Goal: Information Seeking & Learning: Learn about a topic

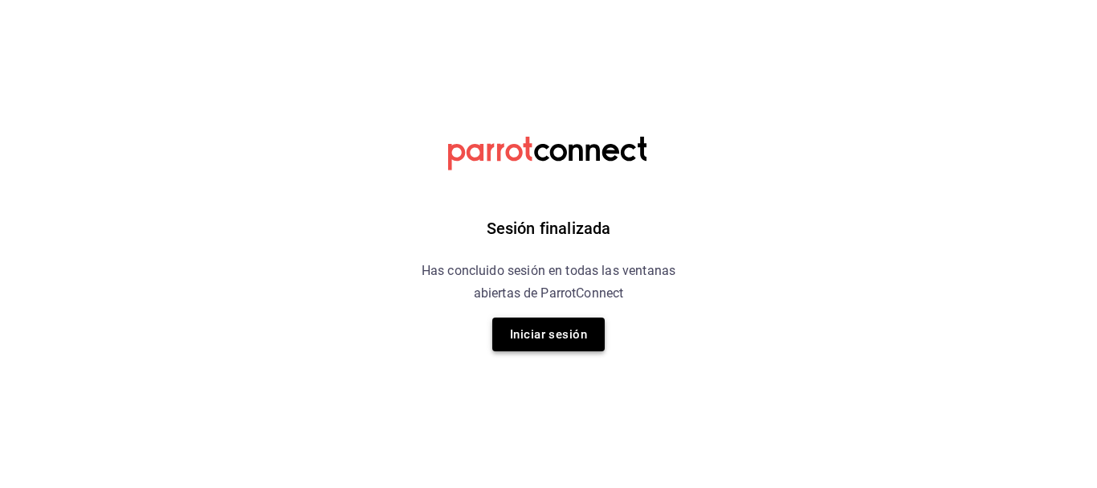
click at [553, 338] on button "Iniciar sesión" at bounding box center [548, 334] width 112 height 34
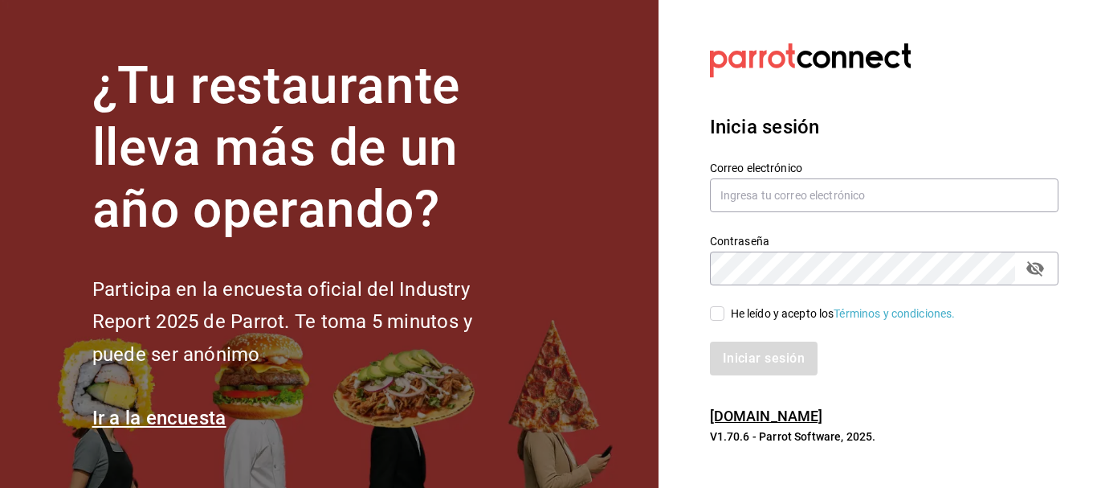
click at [850, 175] on div "Correo electrónico" at bounding box center [884, 188] width 349 height 54
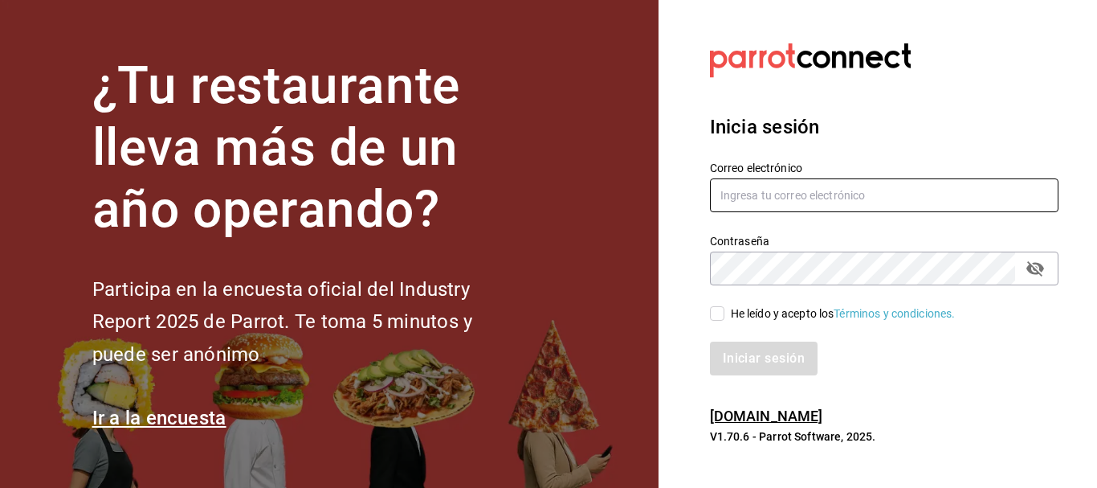
click at [836, 207] on input "text" at bounding box center [884, 195] width 349 height 34
type input "jaqueline1656@gmail.com"
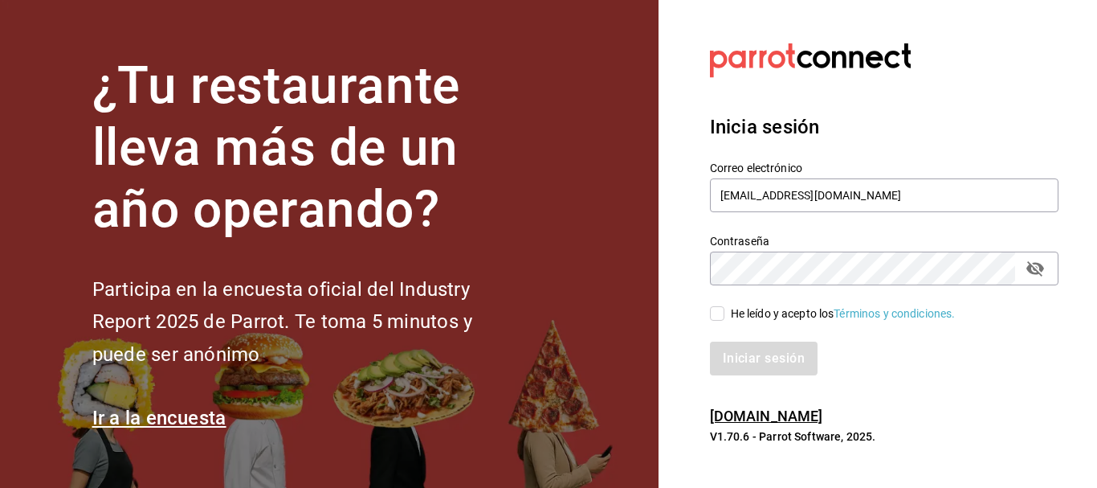
click at [1038, 267] on icon "passwordField" at bounding box center [1035, 268] width 19 height 19
drag, startPoint x: 1038, startPoint y: 267, endPoint x: 710, endPoint y: 316, distance: 331.3
click at [704, 317] on div "He leído y acepto los Términos y condiciones." at bounding box center [875, 303] width 368 height 37
drag, startPoint x: 720, startPoint y: 315, endPoint x: 748, endPoint y: 334, distance: 34.1
click at [720, 315] on input "He leído y acepto los Términos y condiciones." at bounding box center [717, 313] width 14 height 14
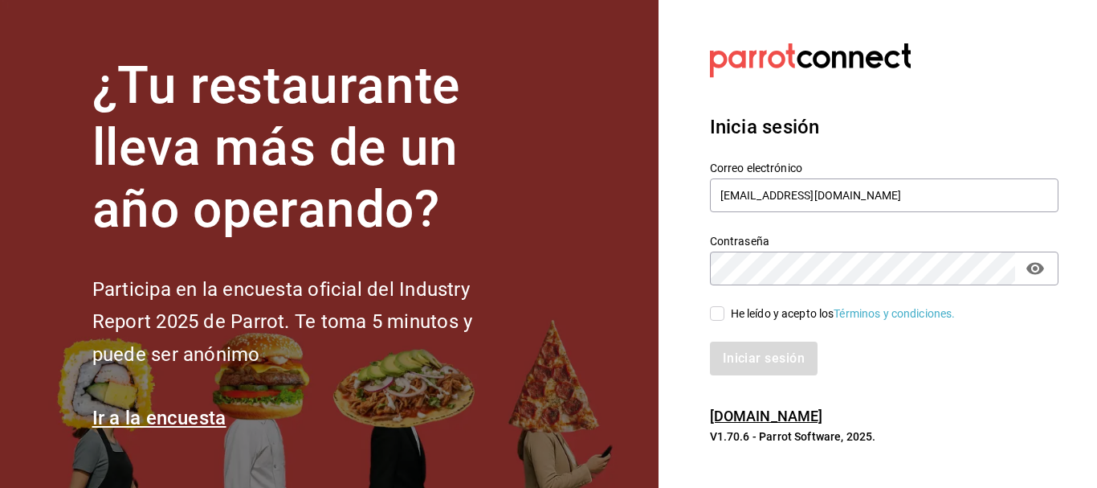
checkbox input "true"
click at [752, 356] on button "Iniciar sesión" at bounding box center [764, 358] width 109 height 34
click at [918, 376] on div "Inicia sesión Correo electrónico jaqueline1656@gmail.com Contraseña Contraseña …" at bounding box center [884, 243] width 349 height 301
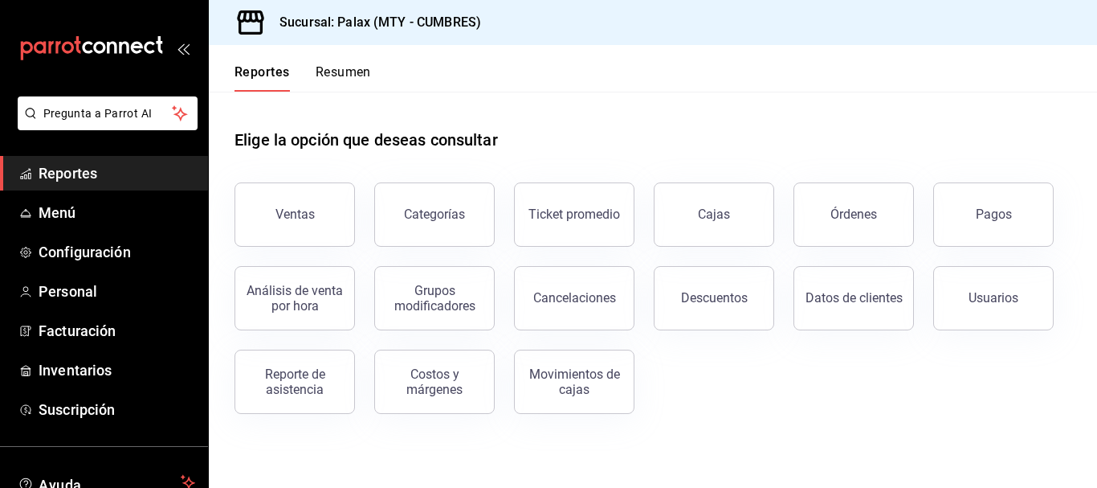
click at [569, 292] on div "Cancelaciones" at bounding box center [574, 297] width 83 height 15
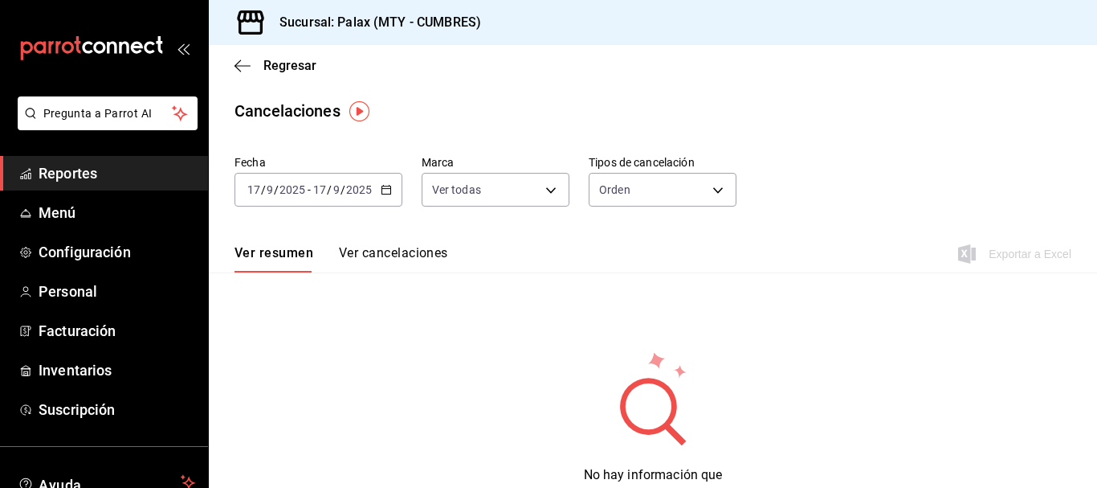
click at [388, 192] on icon "button" at bounding box center [386, 189] width 11 height 11
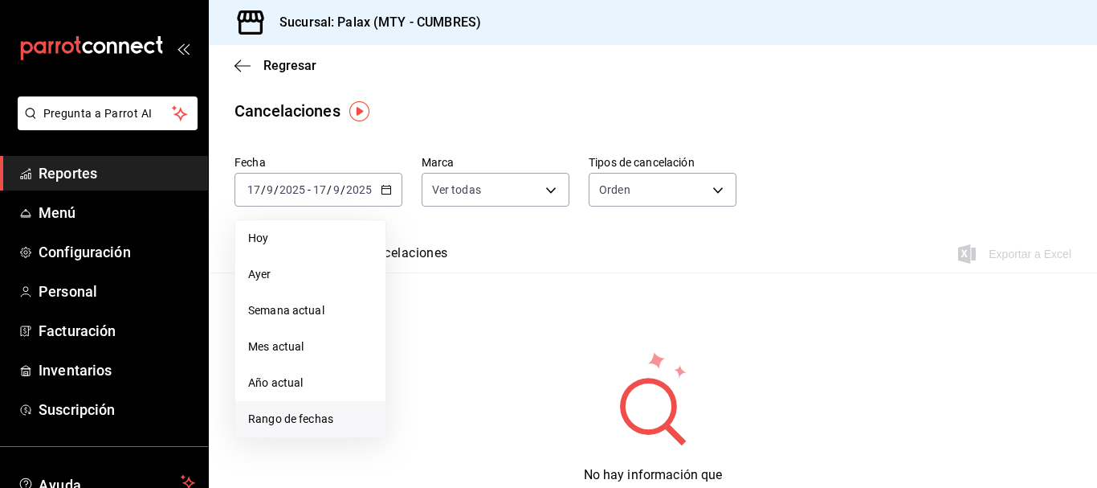
click at [304, 412] on span "Rango de fechas" at bounding box center [310, 418] width 124 height 17
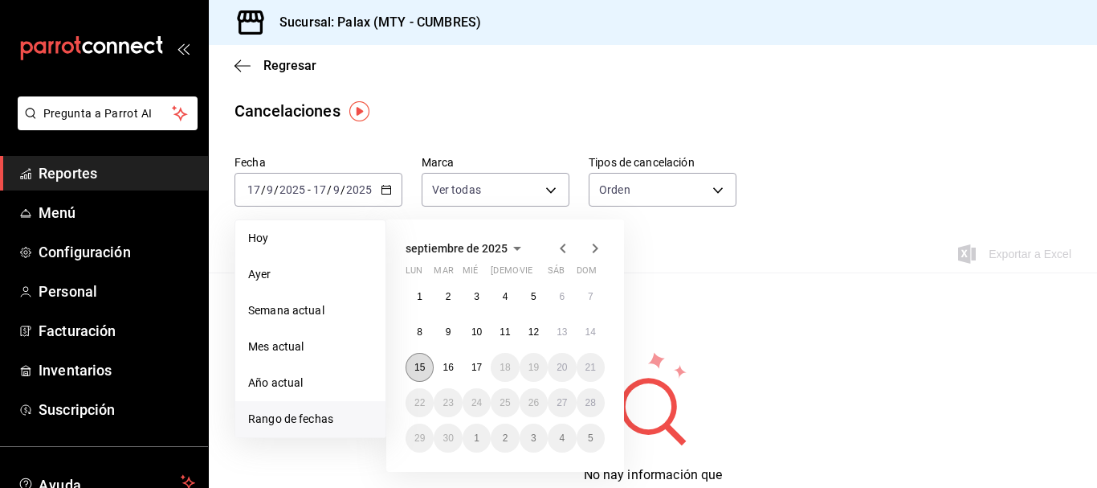
click at [419, 364] on abbr "15" at bounding box center [419, 366] width 10 height 11
click at [463, 359] on div "1 2 3 4 5 6 7 8 9 10 11 12 13 14 15 16 17 18 19 20 21 22 23 24 25 26 27 28 29 3…" at bounding box center [505, 367] width 199 height 170
click at [471, 365] on abbr "17" at bounding box center [476, 366] width 10 height 11
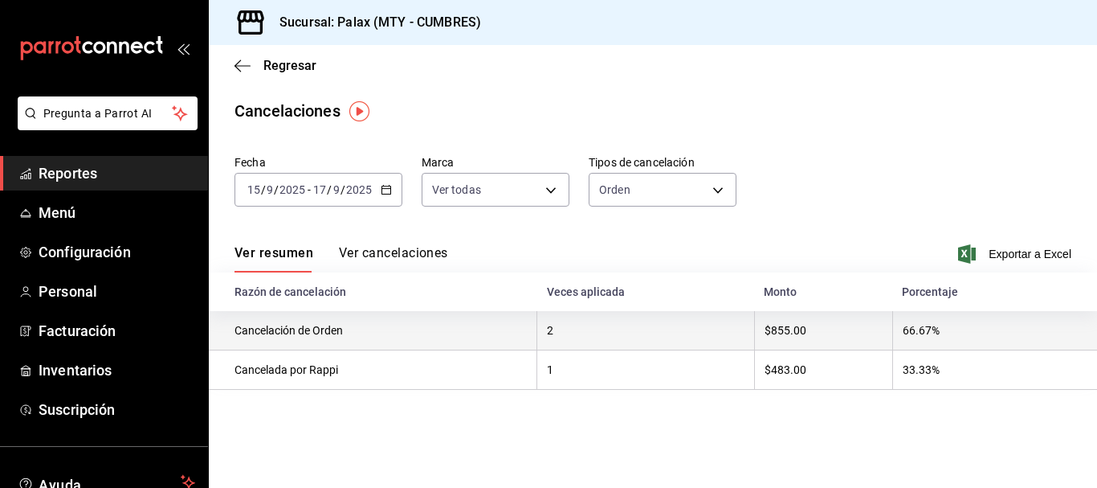
click at [469, 329] on th "Cancelación de Orden" at bounding box center [373, 330] width 329 height 39
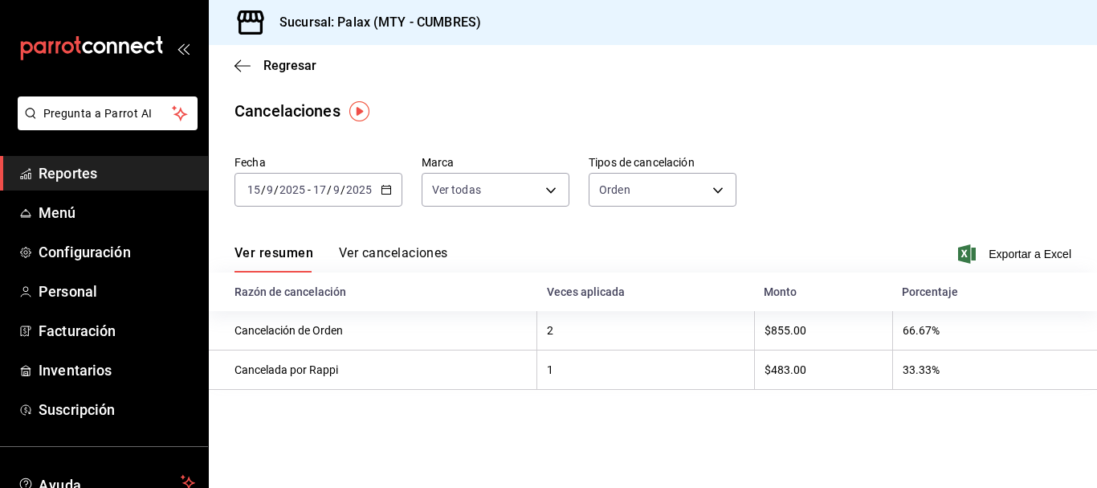
click at [406, 252] on button "Ver cancelaciones" at bounding box center [393, 258] width 109 height 27
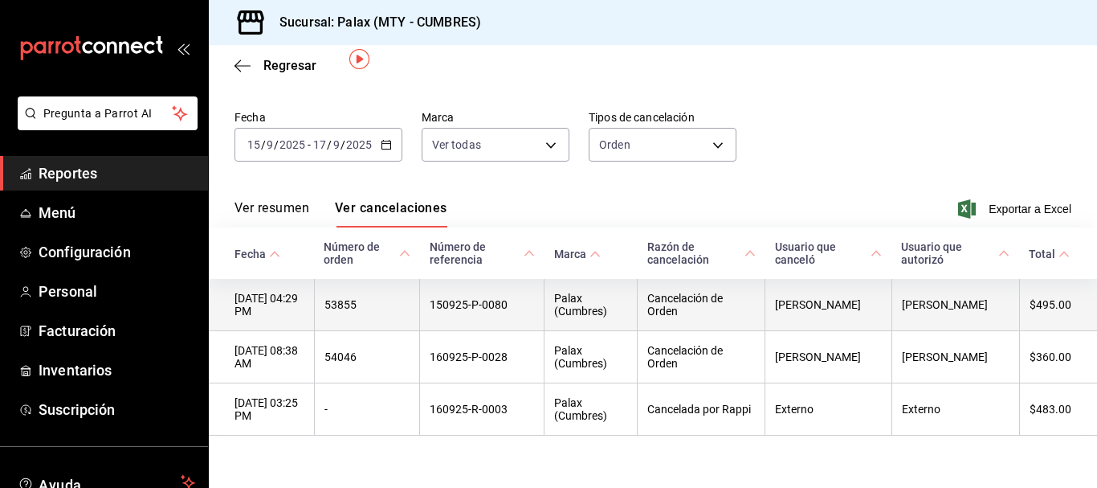
scroll to position [63, 0]
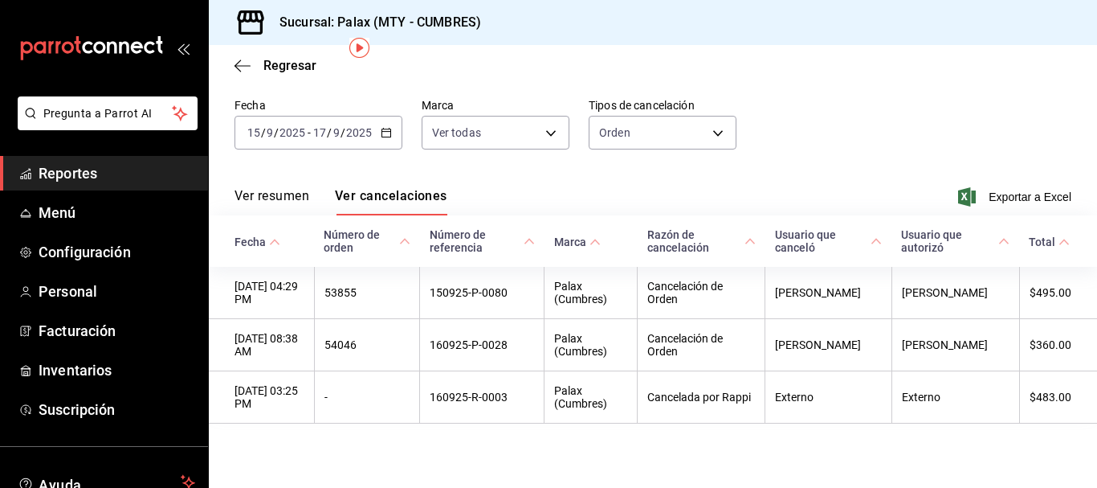
click at [636, 100] on label "Tipos de cancelación" at bounding box center [663, 105] width 148 height 11
click at [626, 126] on body "Pregunta a Parrot AI Reportes Menú Configuración Personal Facturación Inventari…" at bounding box center [548, 244] width 1097 height 488
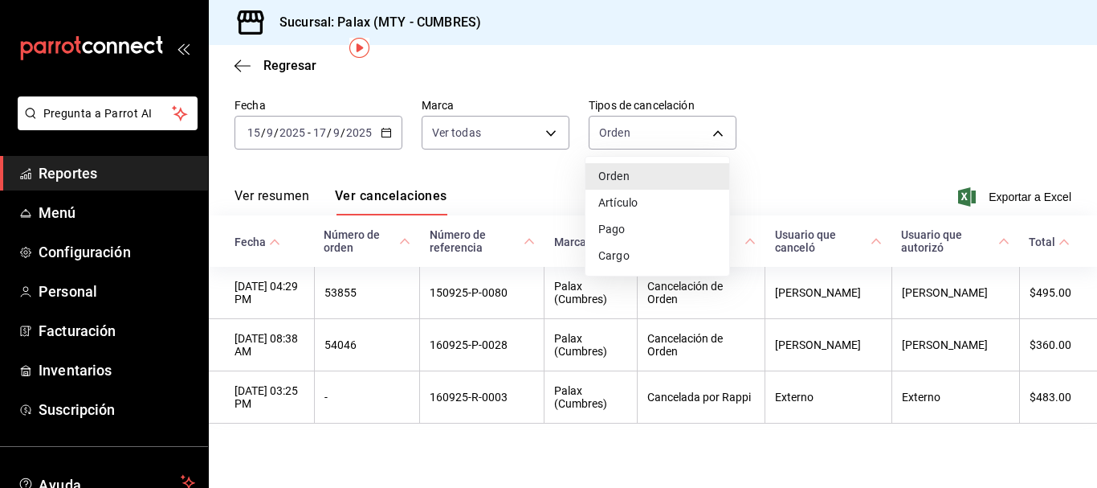
click at [622, 232] on li "Pago" at bounding box center [658, 229] width 144 height 27
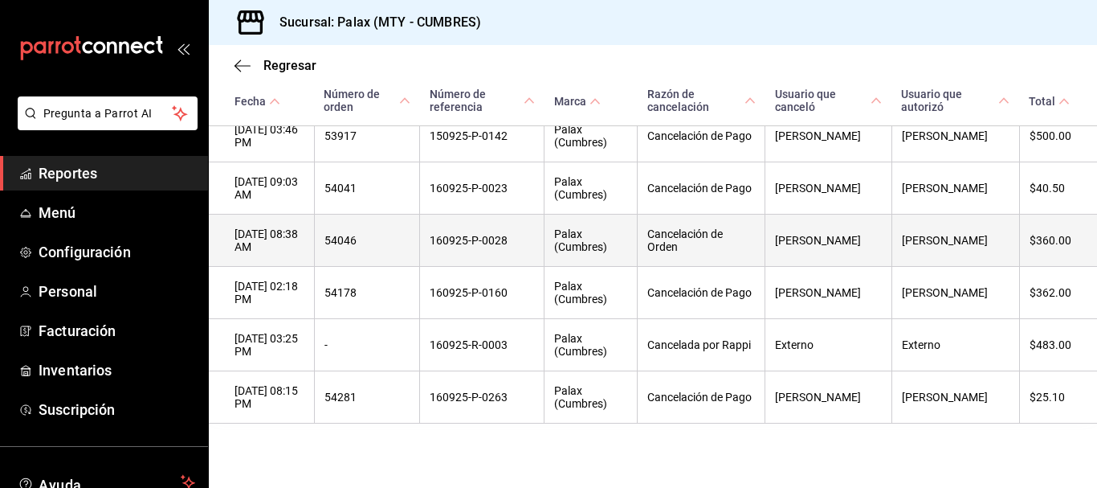
scroll to position [362, 0]
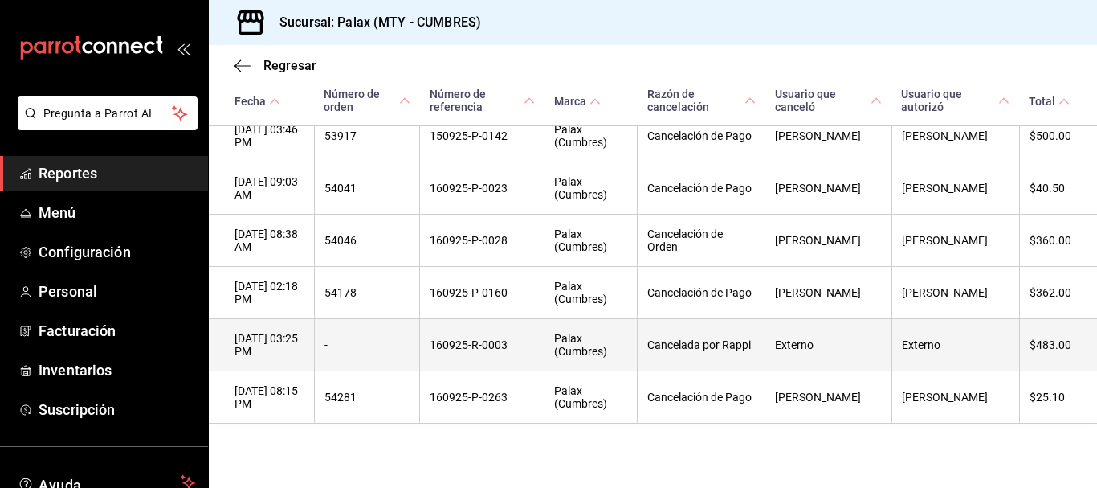
click at [475, 344] on th "160925-R-0003" at bounding box center [482, 345] width 124 height 52
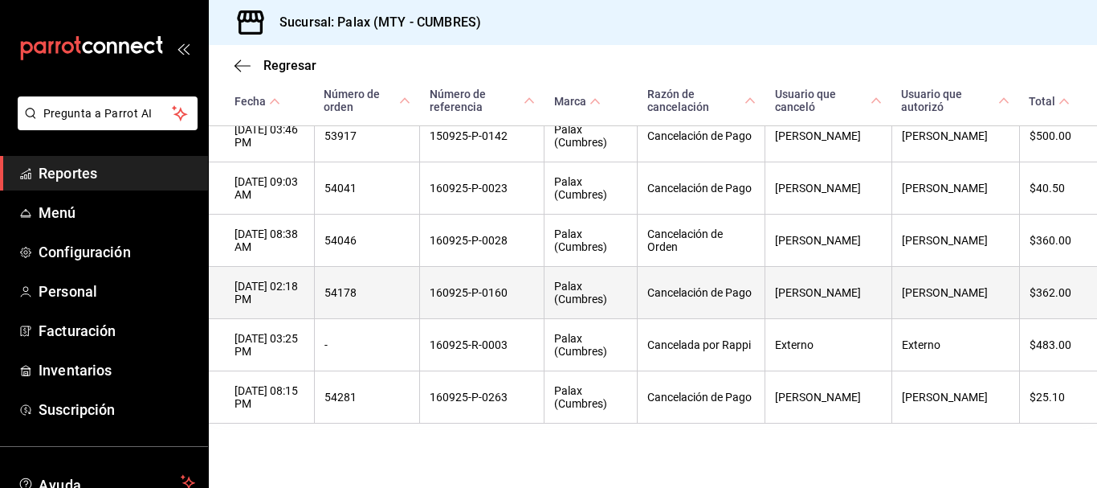
click at [475, 295] on th "160925-P-0160" at bounding box center [482, 293] width 124 height 52
click at [477, 288] on th "160925-P-0160" at bounding box center [482, 293] width 124 height 52
click at [478, 288] on th "160925-P-0160" at bounding box center [482, 293] width 124 height 52
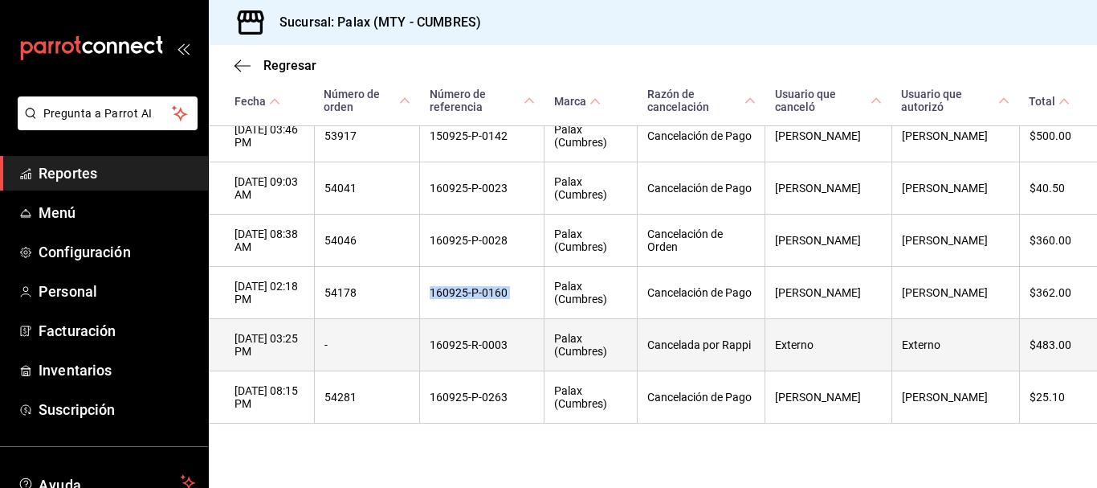
copy th "160925-P-0160"
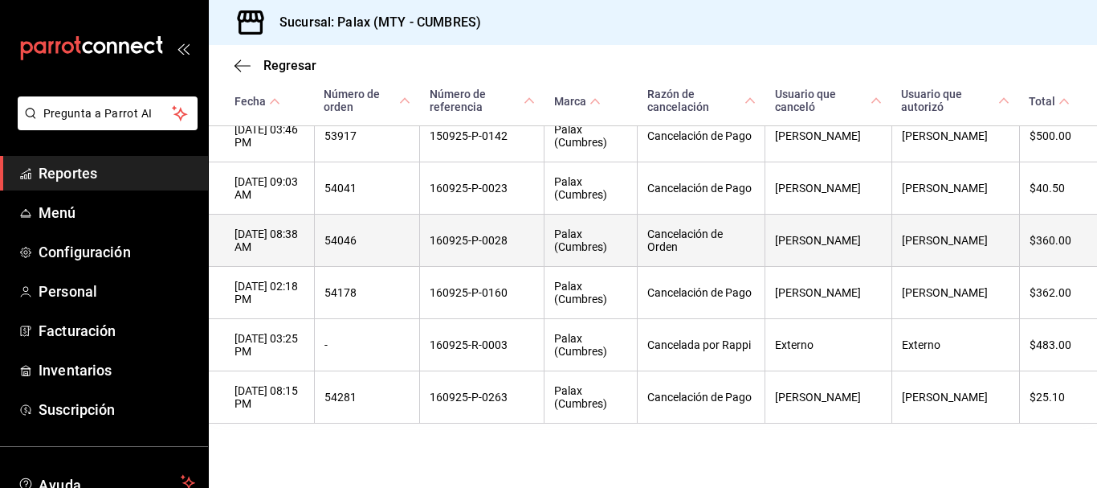
click at [490, 227] on th "160925-P-0028" at bounding box center [482, 240] width 124 height 52
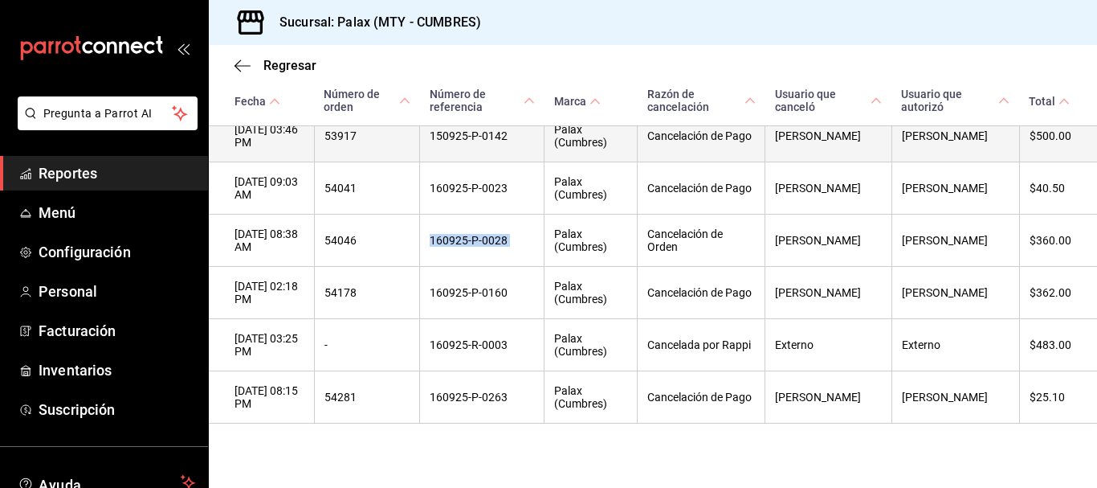
copy th "160925-P-0028"
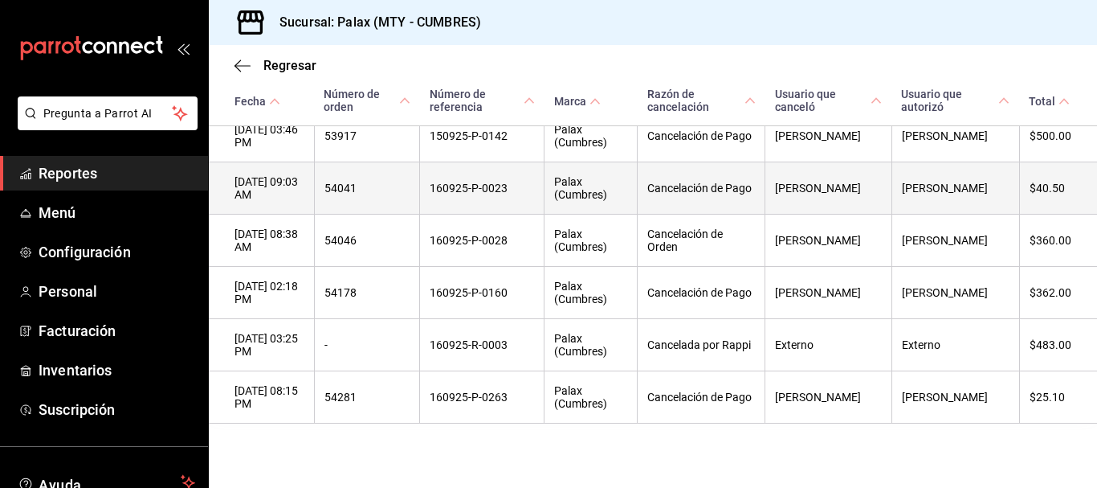
click at [496, 176] on th "160925-P-0023" at bounding box center [482, 188] width 124 height 52
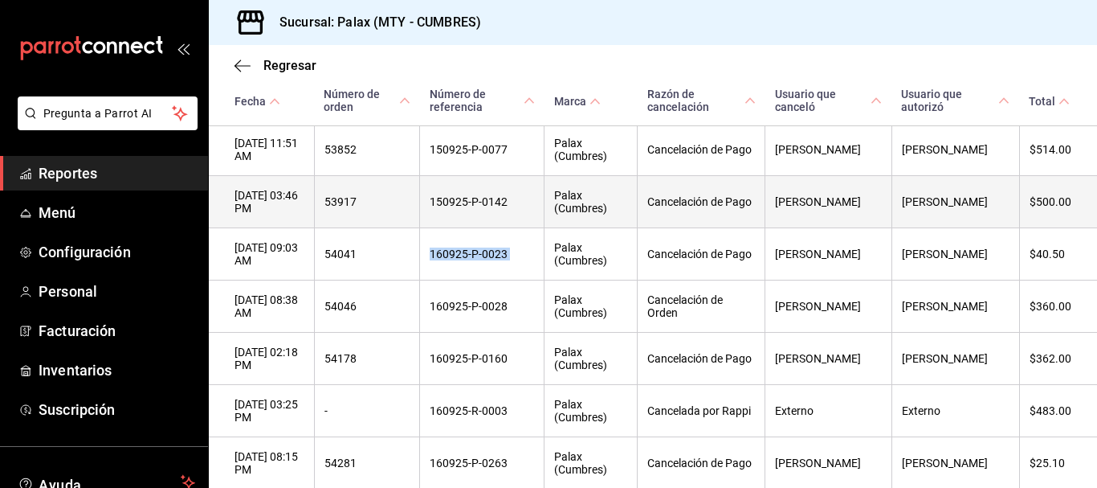
click at [496, 206] on th "150925-P-0142" at bounding box center [482, 202] width 124 height 52
click at [496, 205] on th "150925-P-0142" at bounding box center [482, 202] width 124 height 52
click at [494, 205] on th "150925-P-0142" at bounding box center [482, 202] width 124 height 52
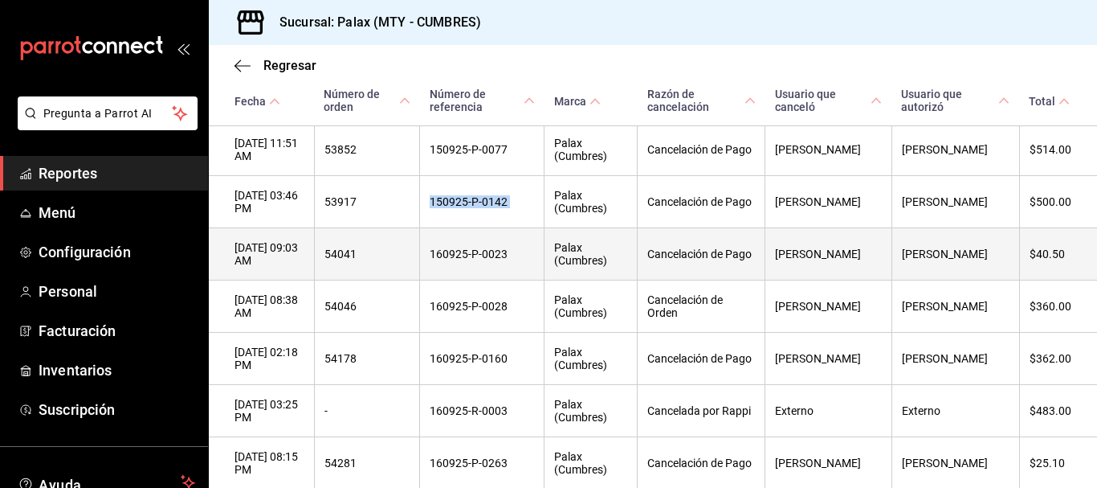
copy th "150925-P-0142"
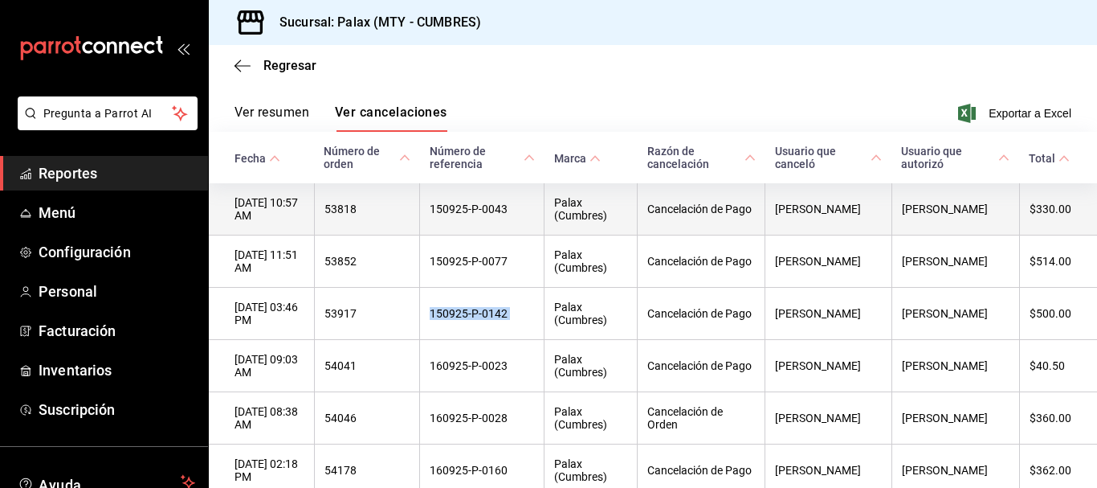
scroll to position [121, 0]
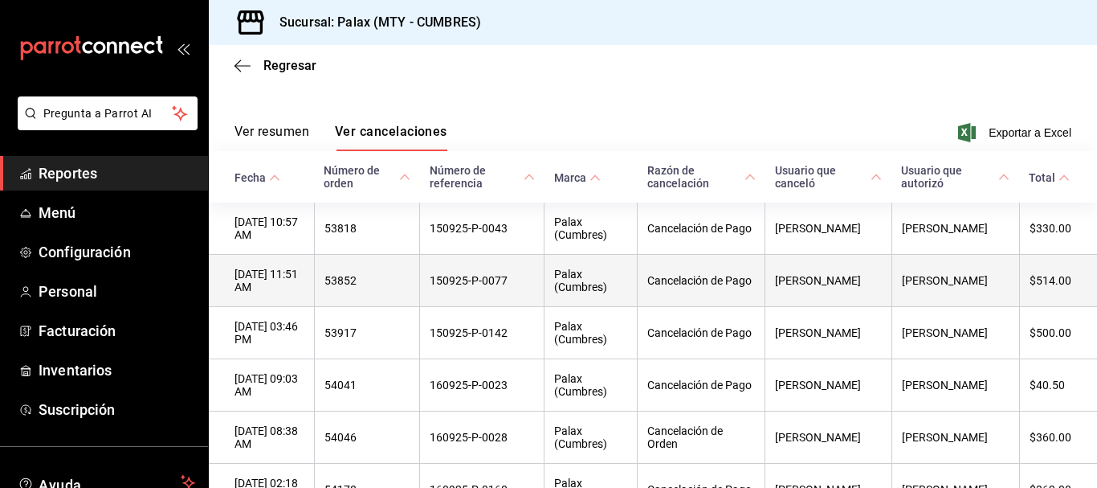
click at [491, 281] on th "150925-P-0077" at bounding box center [482, 281] width 124 height 52
copy th "150925-P-0077"
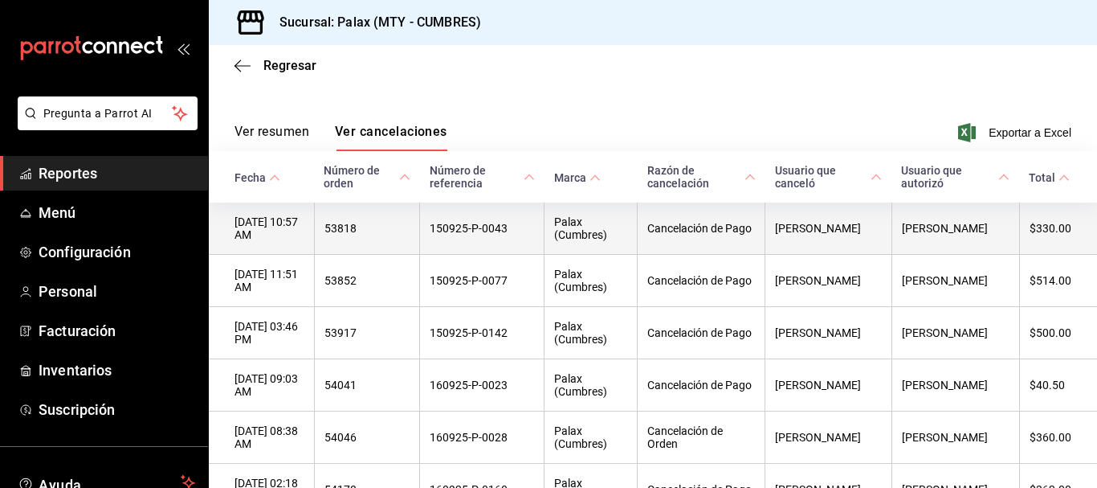
click at [504, 228] on th "150925-P-0043" at bounding box center [482, 228] width 124 height 52
copy th "150925-P-0043"
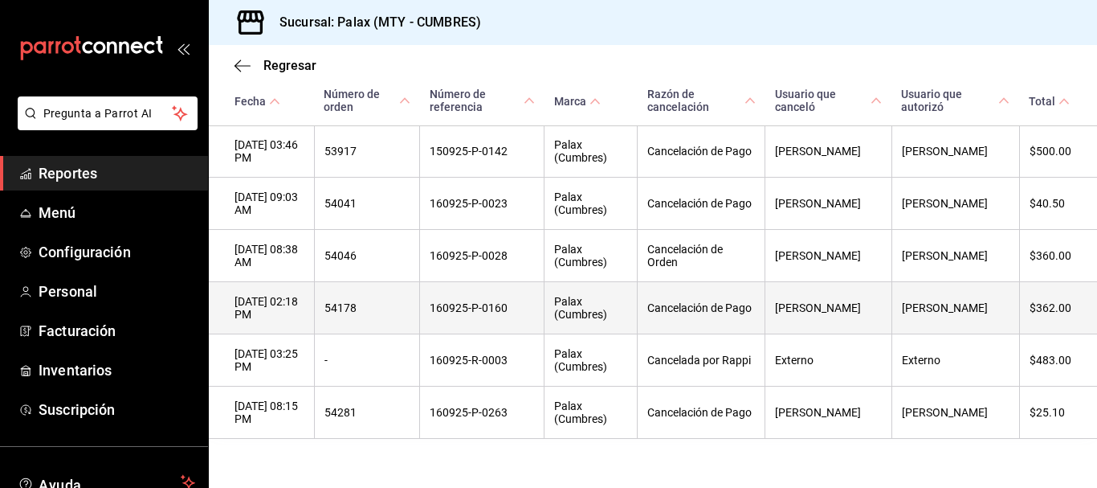
scroll to position [362, 0]
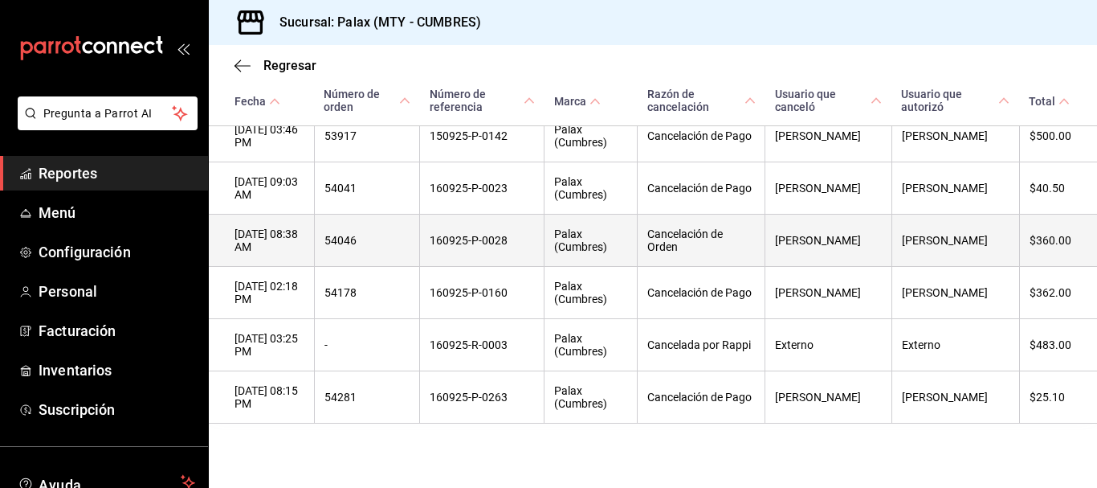
click at [504, 240] on th "160925-P-0028" at bounding box center [482, 240] width 124 height 52
click at [505, 235] on th "160925-P-0028" at bounding box center [482, 240] width 124 height 52
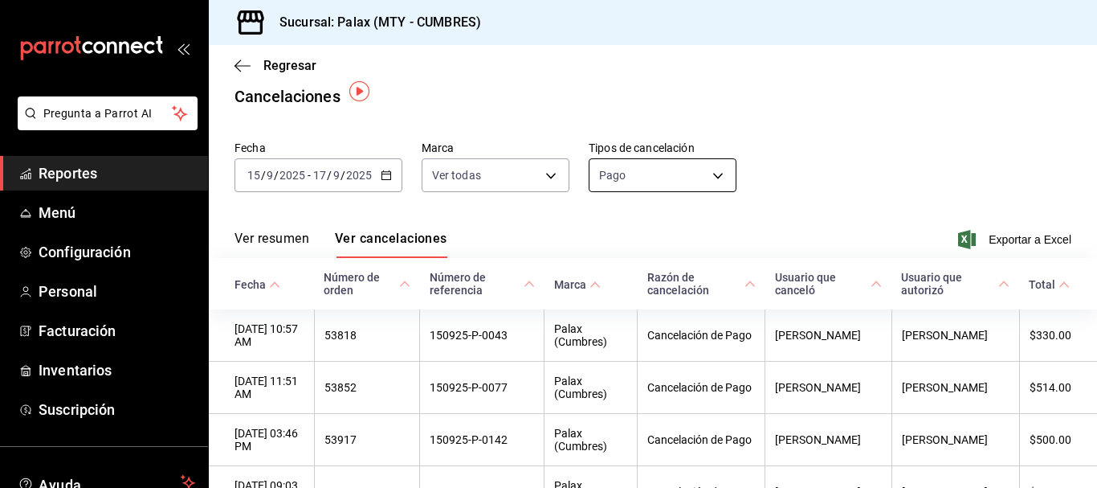
scroll to position [0, 0]
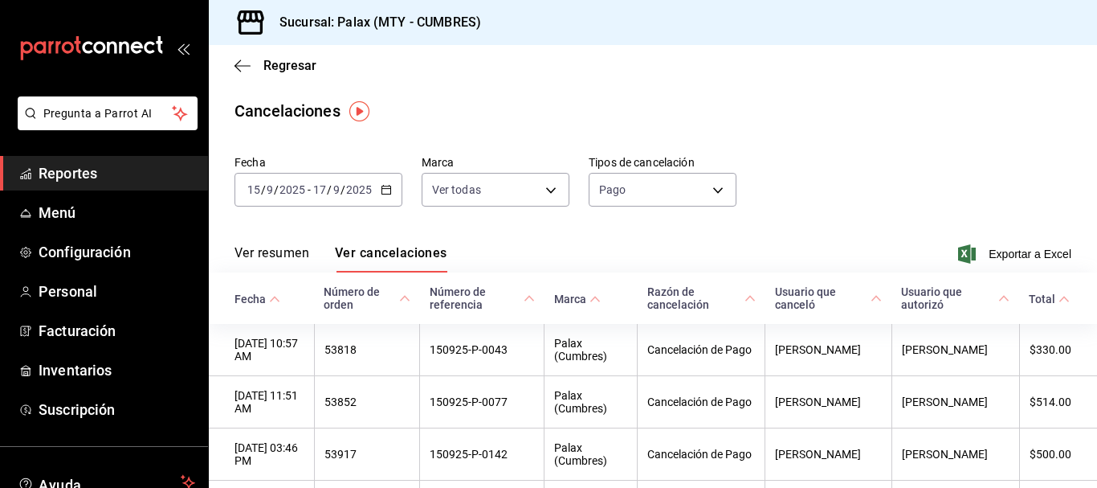
click at [677, 167] on div "Pago ORDER_PAYMENT" at bounding box center [663, 186] width 148 height 40
click at [360, 186] on input "2025" at bounding box center [358, 189] width 27 height 13
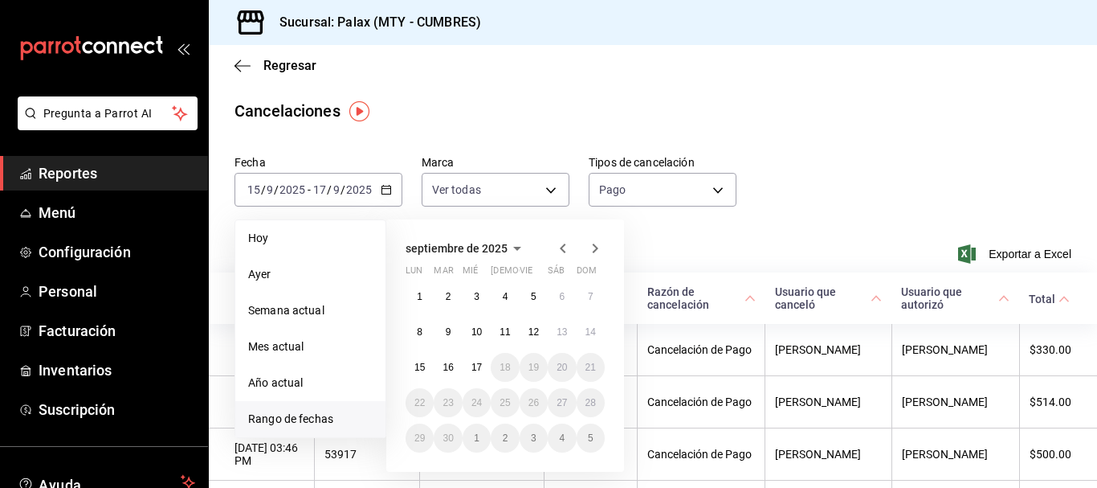
click at [744, 186] on div "Fecha 2025-09-15 15 / 9 / 2025 - 2025-09-17 17 / 9 / 2025 Hoy Ayer Semana actua…" at bounding box center [653, 187] width 837 height 77
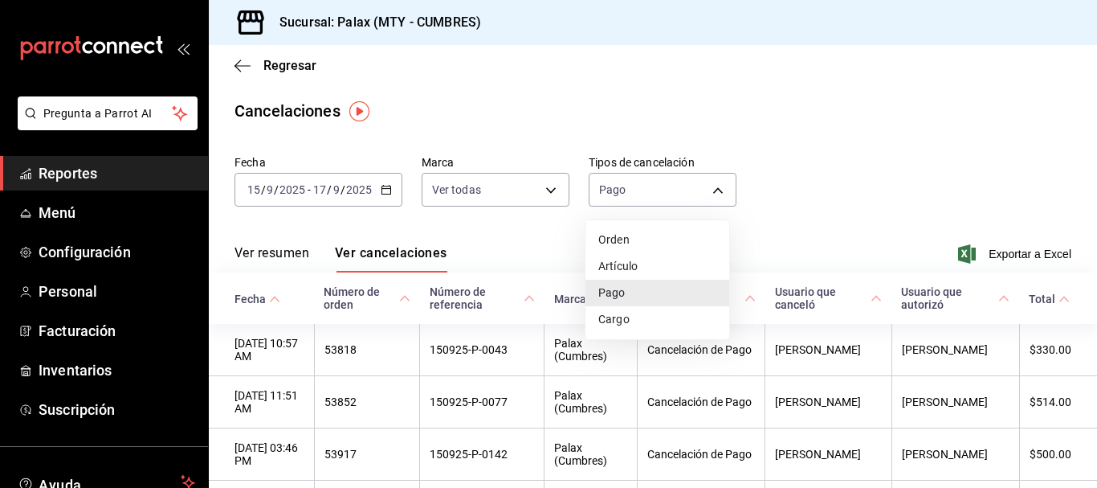
drag, startPoint x: 668, startPoint y: 190, endPoint x: 656, endPoint y: 207, distance: 20.7
click at [667, 193] on body "Pregunta a Parrot AI Reportes Menú Configuración Personal Facturación Inventari…" at bounding box center [548, 244] width 1097 height 488
click at [641, 243] on li "Orden" at bounding box center [658, 240] width 144 height 27
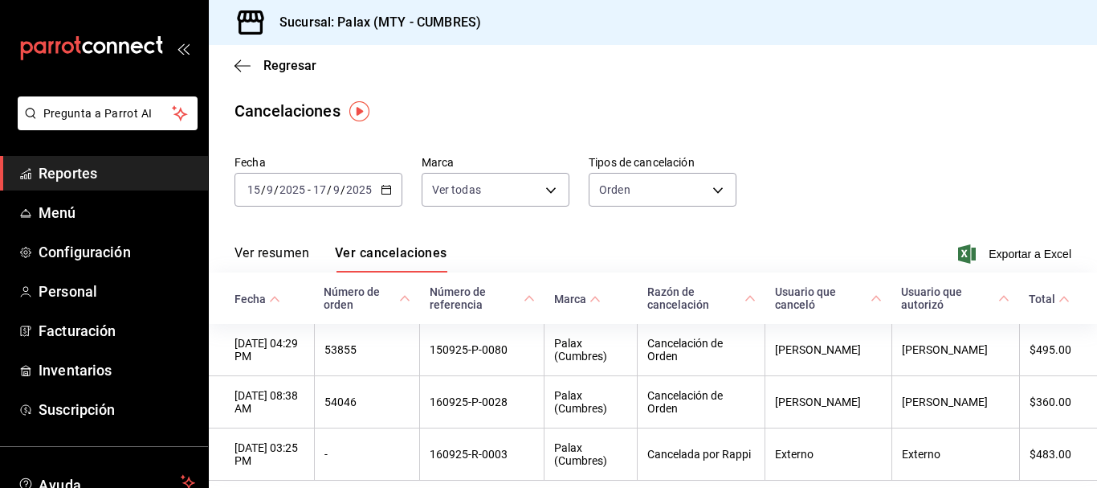
scroll to position [63, 0]
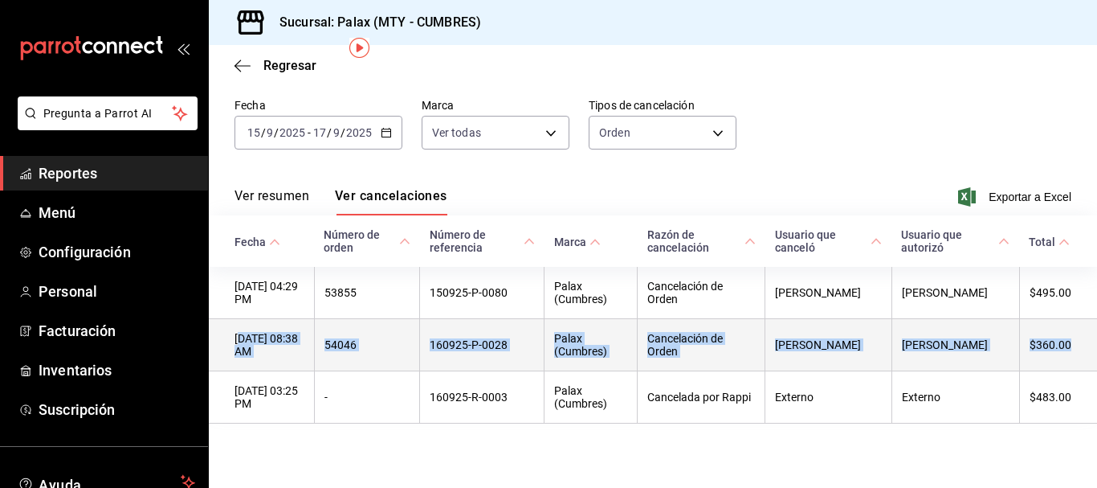
drag, startPoint x: 243, startPoint y: 334, endPoint x: 1057, endPoint y: 343, distance: 814.5
click at [1057, 343] on tr "16/09/2025 08:38 AM 54046 160925-P-0028 Palax (Cumbres) Cancelación de Orden HE…" at bounding box center [653, 345] width 888 height 52
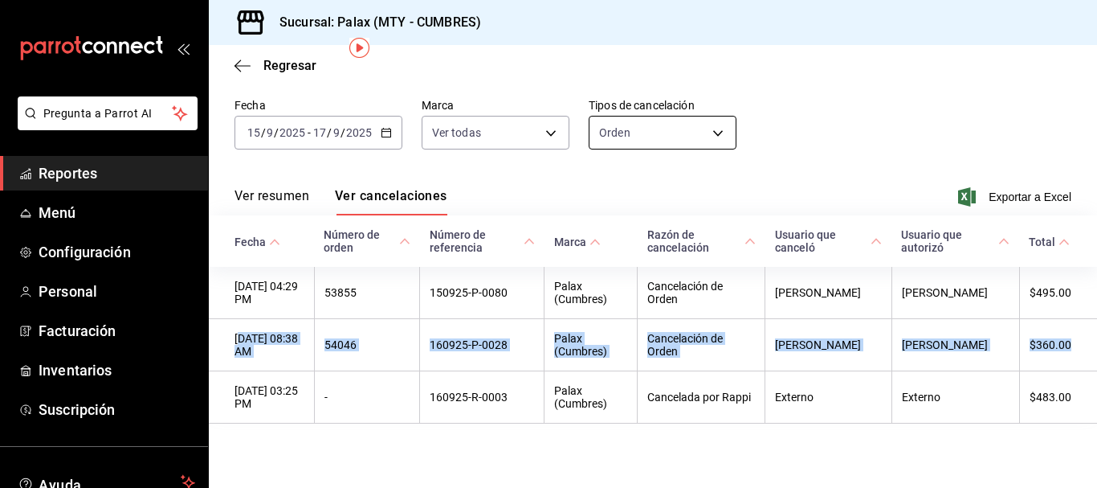
click at [688, 116] on body "Pregunta a Parrot AI Reportes Menú Configuración Personal Facturación Inventari…" at bounding box center [548, 244] width 1097 height 488
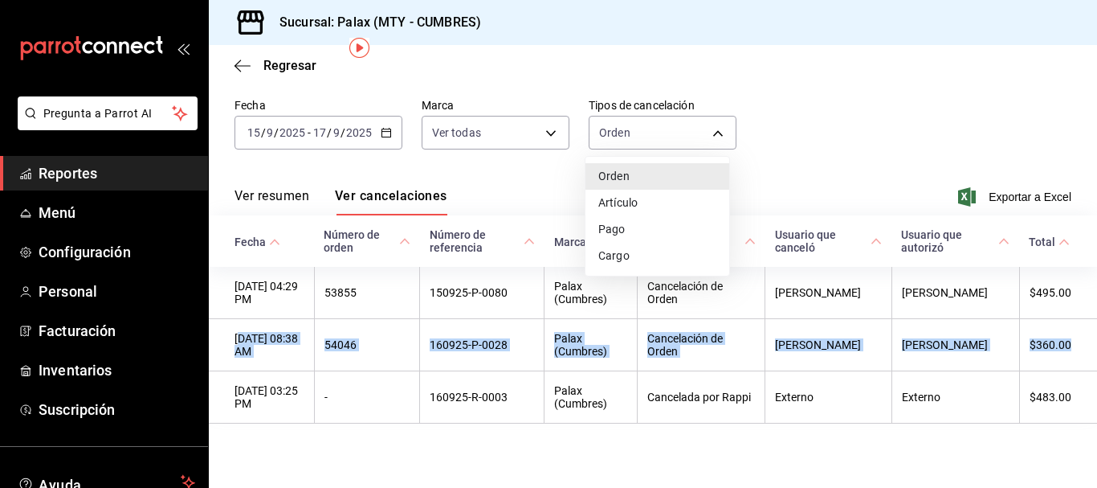
drag, startPoint x: 653, startPoint y: 202, endPoint x: 695, endPoint y: 203, distance: 41.8
click at [652, 202] on li "Artículo" at bounding box center [658, 203] width 144 height 27
type input "ORDER_ITEM"
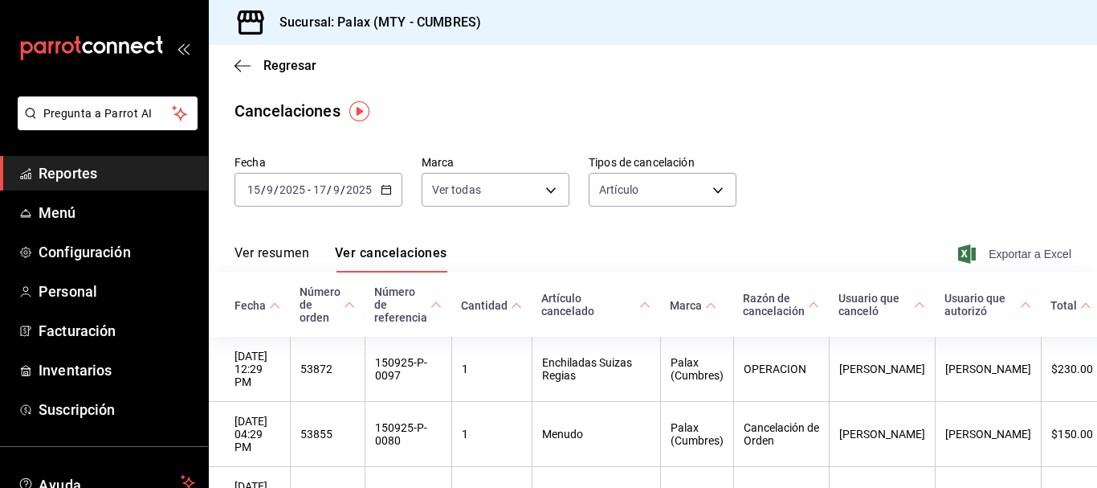
click at [991, 255] on span "Exportar a Excel" at bounding box center [1016, 253] width 110 height 19
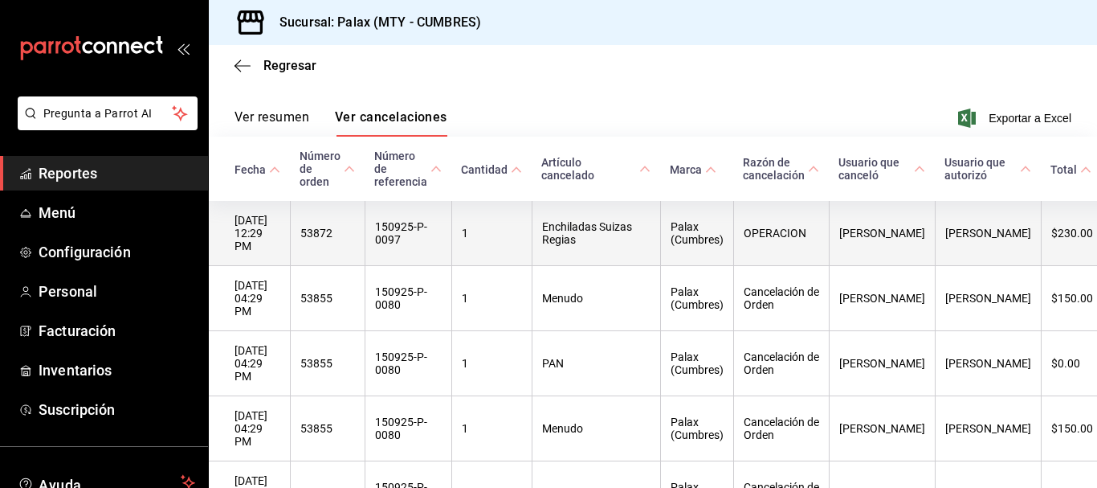
scroll to position [161, 0]
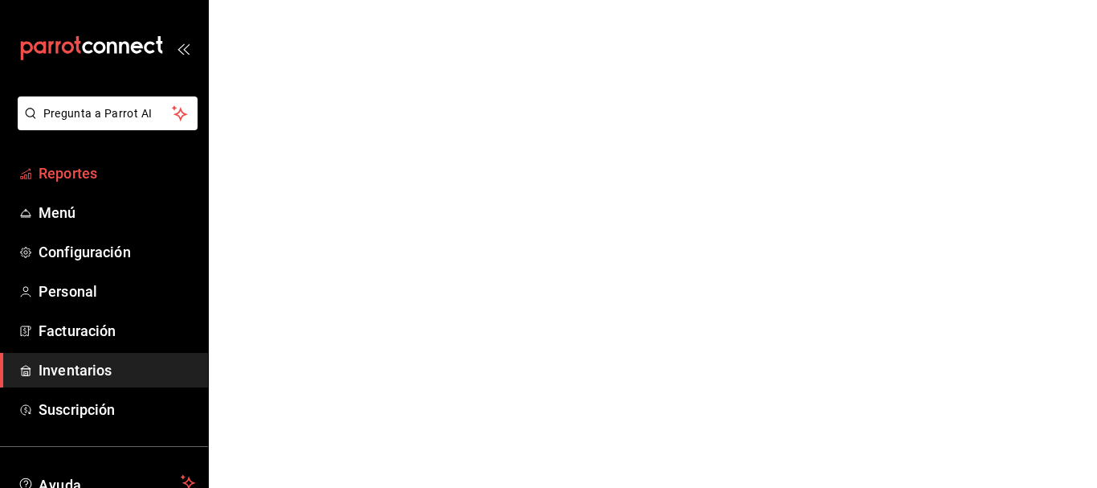
click at [81, 173] on span "Reportes" at bounding box center [117, 173] width 157 height 22
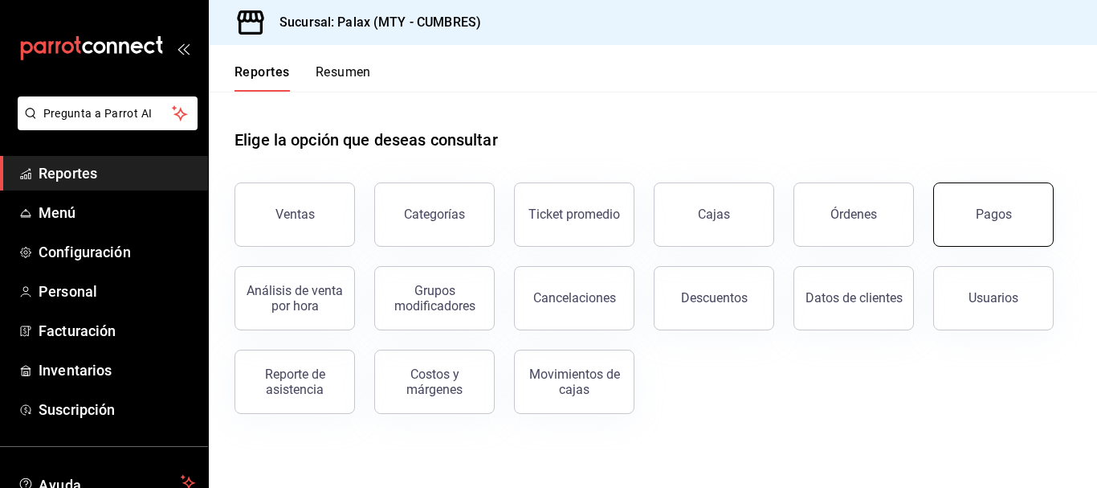
click at [994, 215] on div "Pagos" at bounding box center [994, 213] width 36 height 15
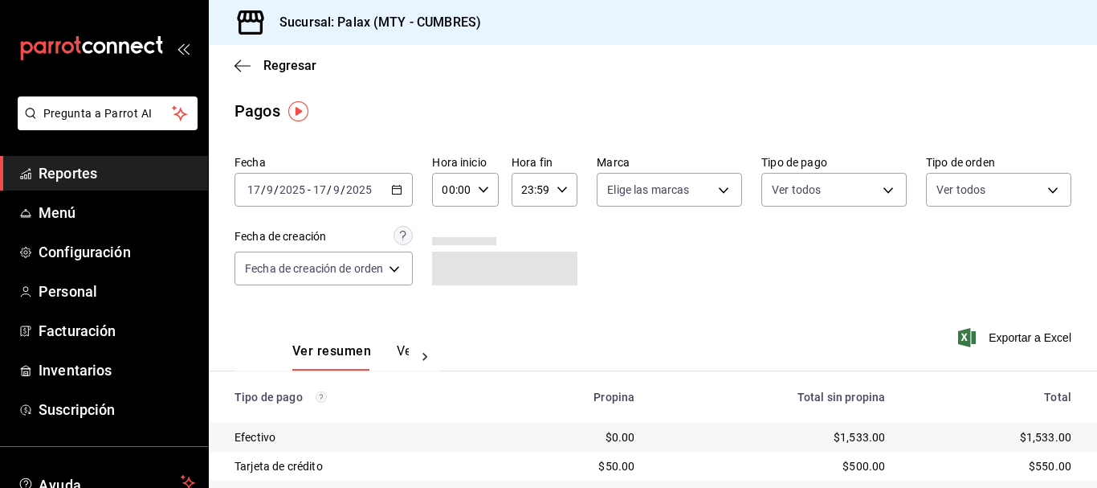
click at [395, 191] on icon "button" at bounding box center [396, 189] width 11 height 11
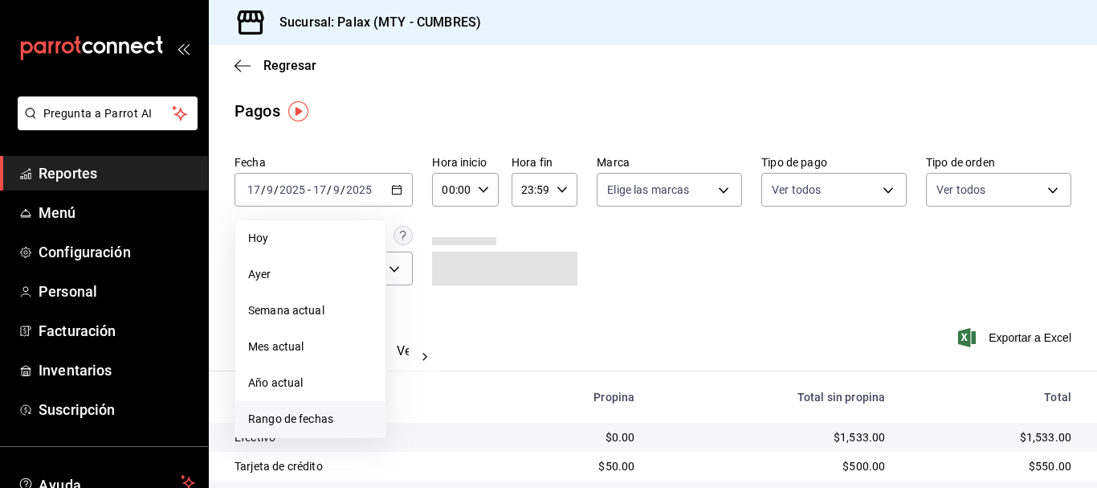
click at [318, 409] on li "Rango de fechas" at bounding box center [310, 419] width 150 height 36
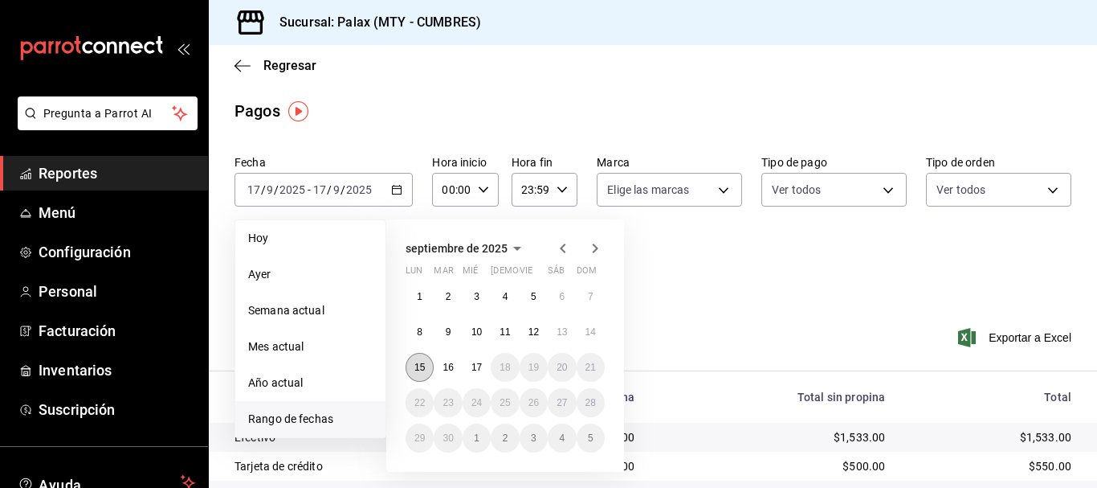
click at [416, 369] on abbr "15" at bounding box center [419, 366] width 10 height 11
click at [480, 373] on button "17" at bounding box center [477, 367] width 28 height 29
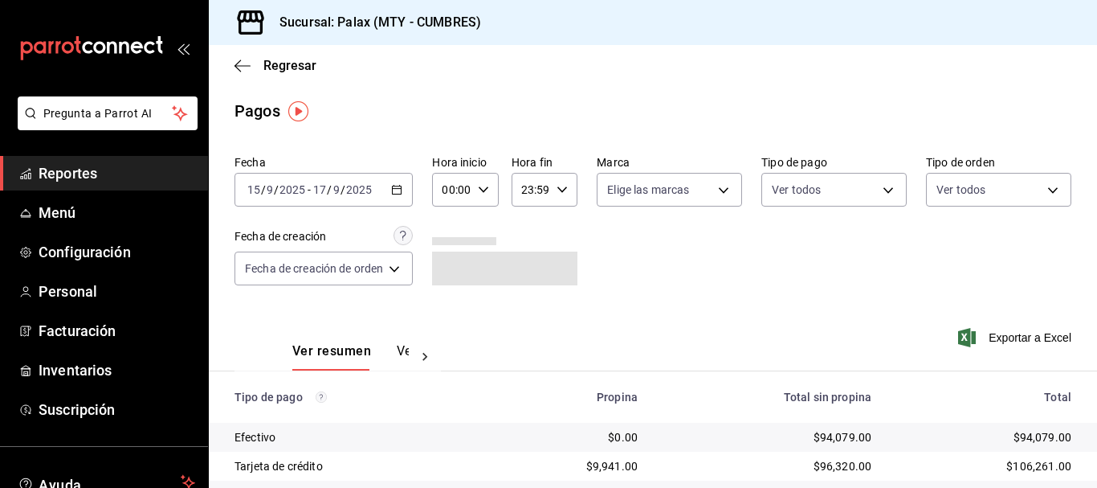
click at [726, 273] on div "Fecha 2025-09-15 15 / 9 / 2025 - 2025-09-17 17 / 9 / 2025 Hora inicio 00:00 Hor…" at bounding box center [653, 227] width 837 height 156
click at [398, 357] on button "Ver pagos" at bounding box center [427, 356] width 60 height 27
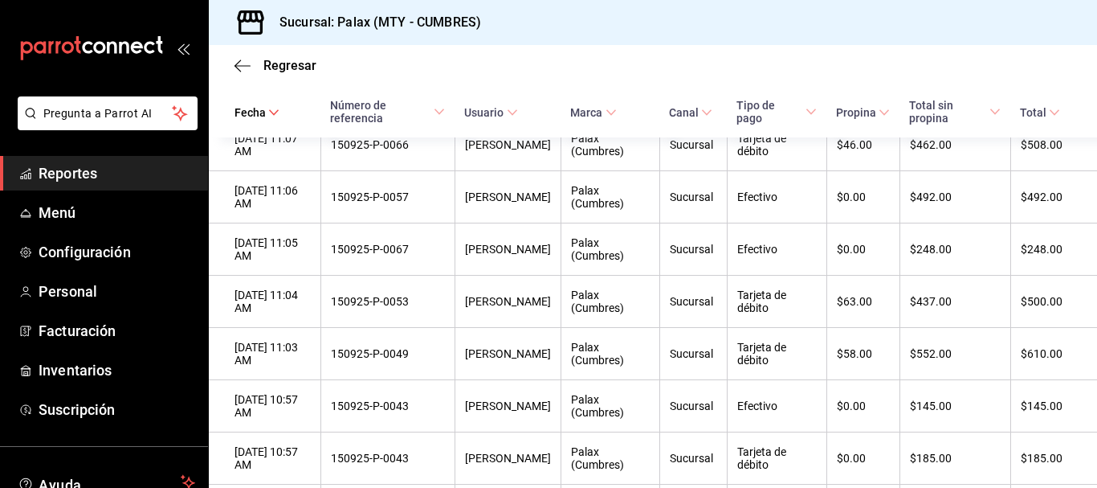
scroll to position [29675, 0]
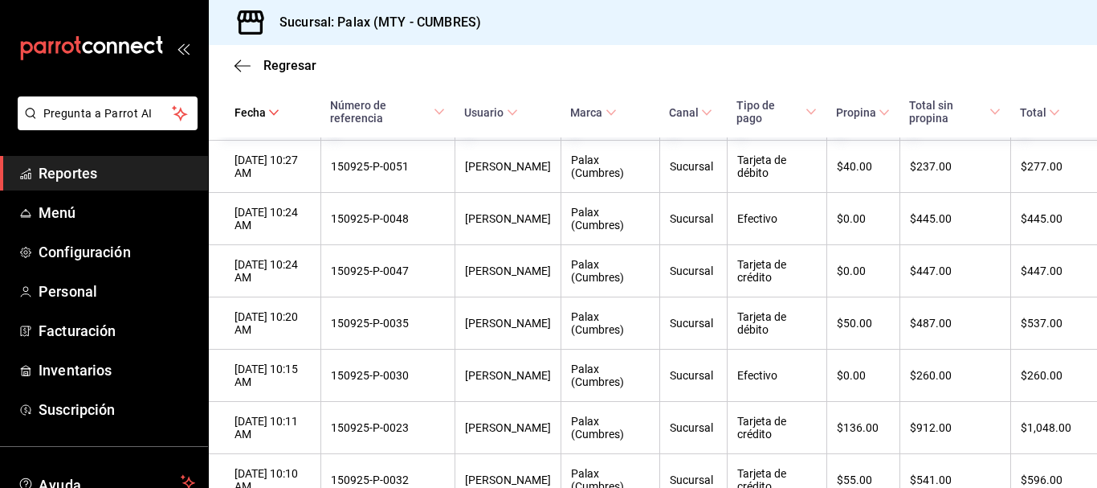
click at [603, 31] on div "Sucursal: Palax (MTY - CUMBRES)" at bounding box center [653, 22] width 888 height 45
click at [702, 35] on div "Sucursal: Palax (MTY - CUMBRES)" at bounding box center [653, 22] width 888 height 45
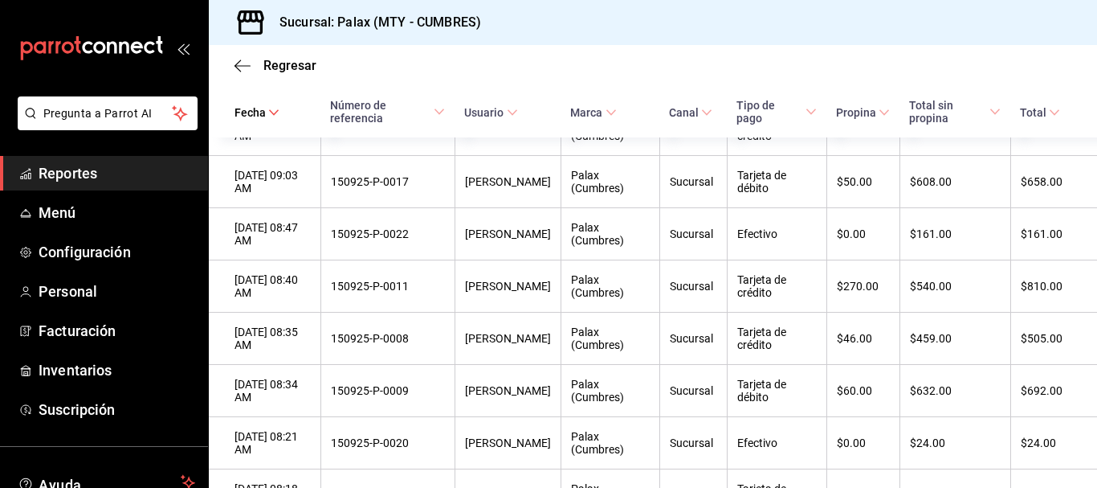
scroll to position [31102, 0]
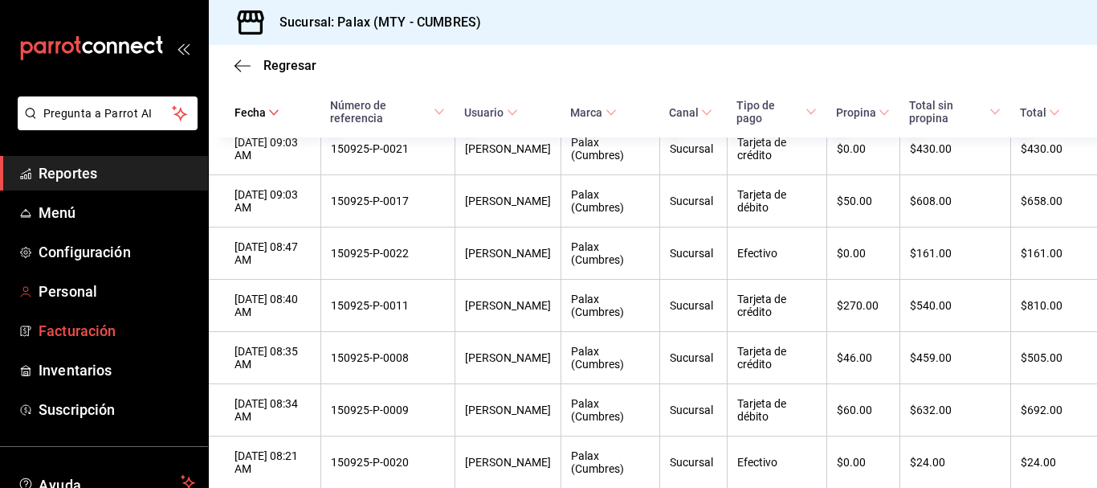
click at [67, 178] on span "Reportes" at bounding box center [117, 173] width 157 height 22
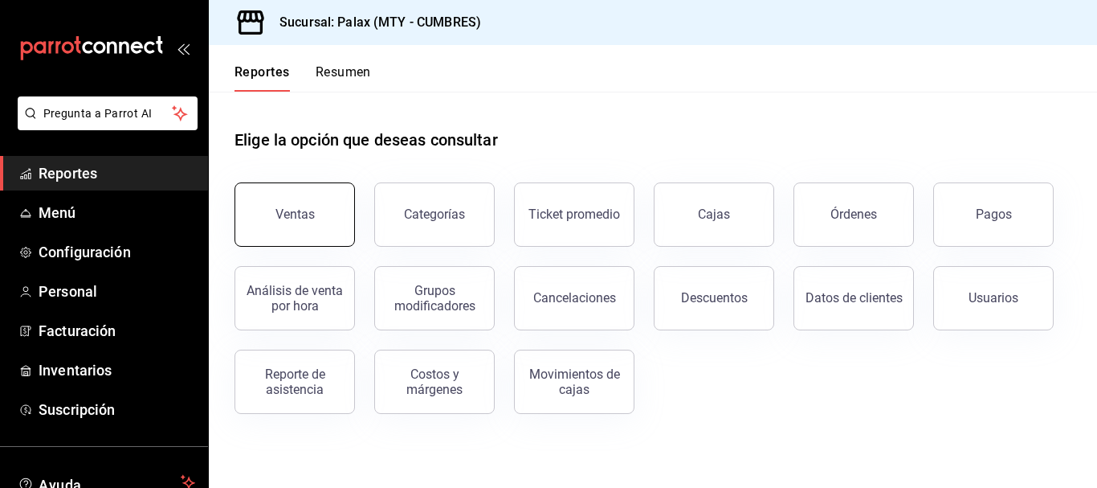
click at [297, 209] on div "Ventas" at bounding box center [294, 213] width 39 height 15
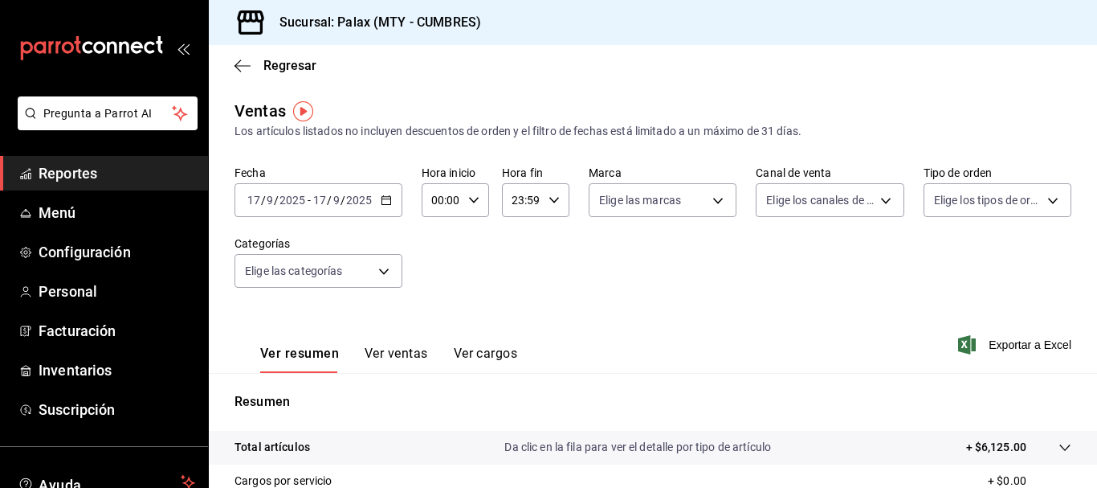
click at [389, 201] on icon "button" at bounding box center [386, 199] width 11 height 11
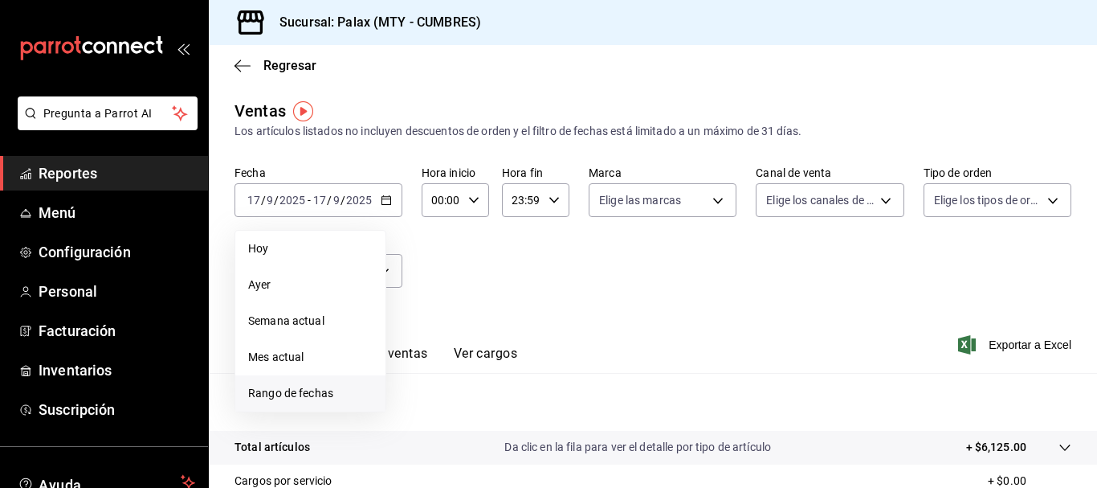
click at [304, 389] on span "Rango de fechas" at bounding box center [310, 393] width 124 height 17
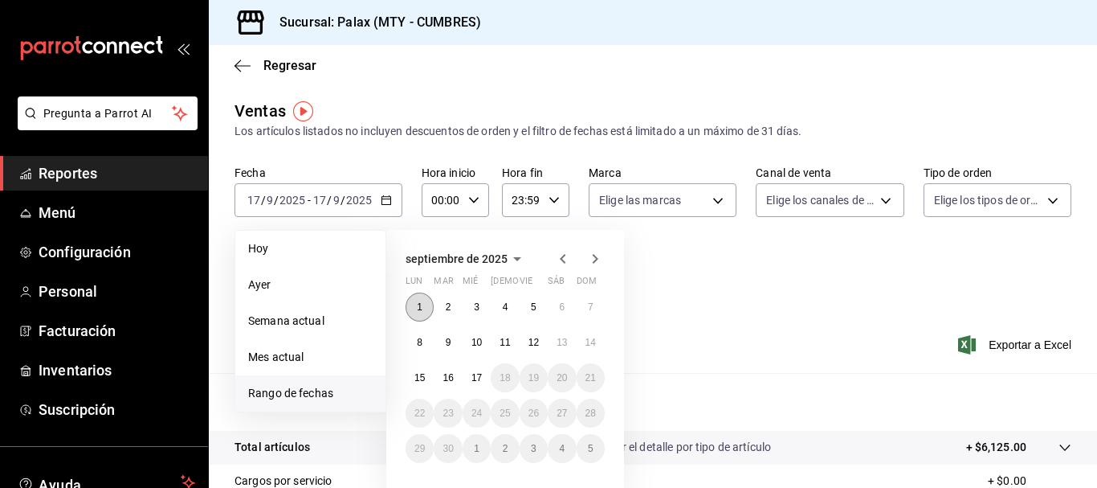
click at [415, 304] on button "1" at bounding box center [420, 306] width 28 height 29
click at [595, 343] on abbr "14" at bounding box center [591, 342] width 10 height 11
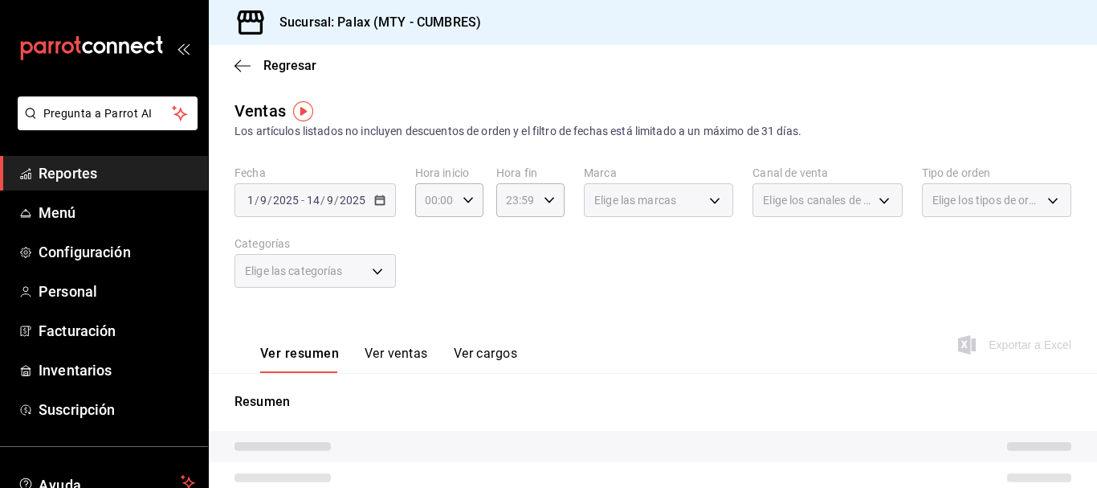
click at [410, 353] on button "Ver ventas" at bounding box center [396, 358] width 63 height 27
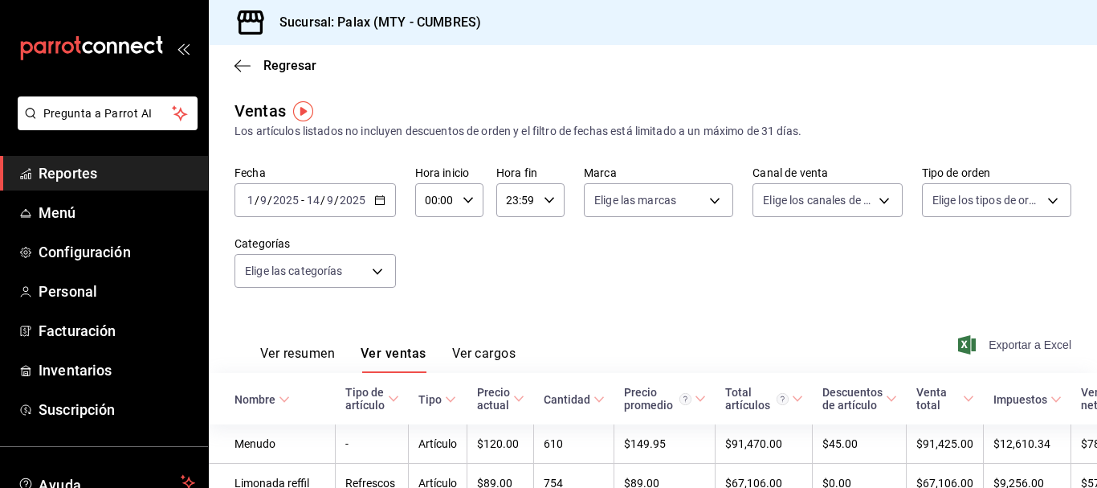
click at [990, 344] on span "Exportar a Excel" at bounding box center [1016, 344] width 110 height 19
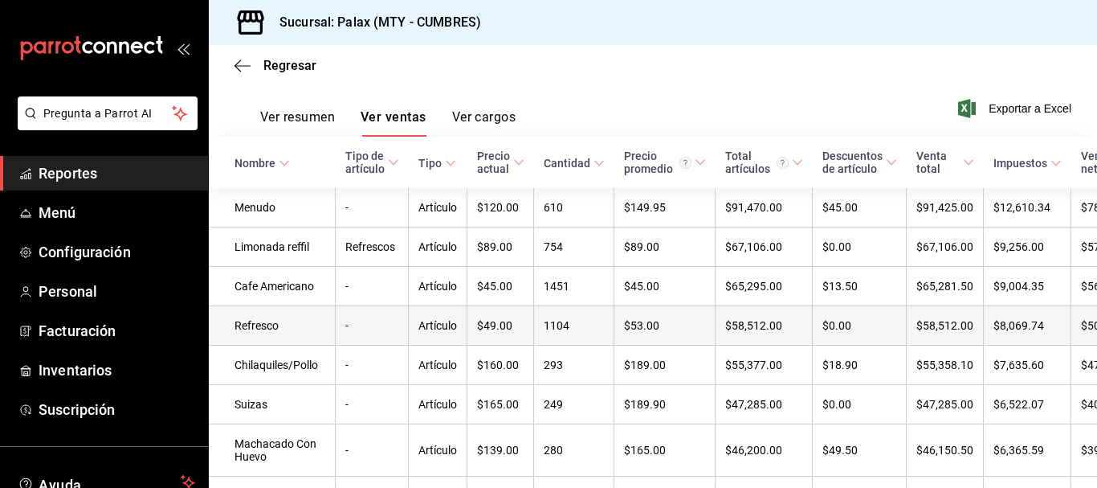
scroll to position [241, 0]
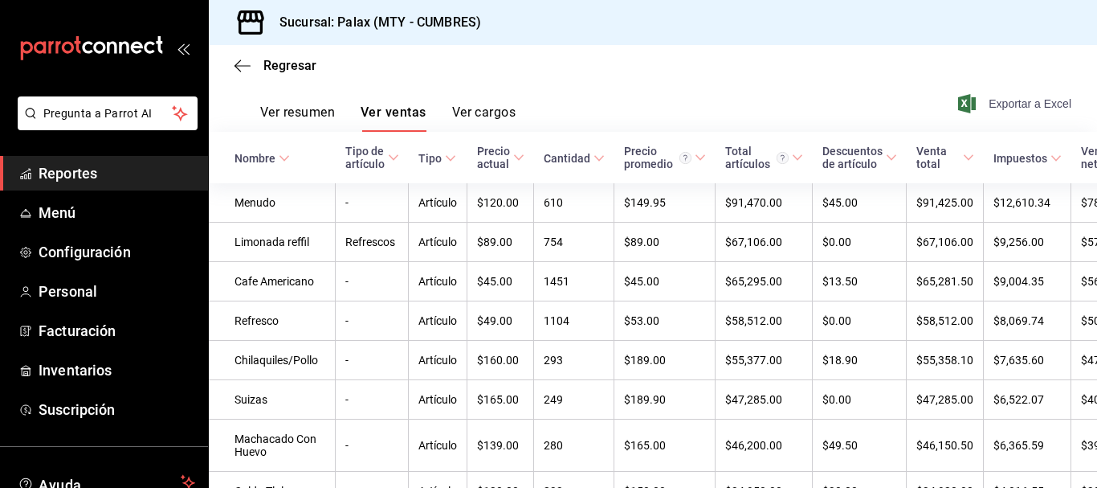
click at [1014, 103] on span "Exportar a Excel" at bounding box center [1016, 103] width 110 height 19
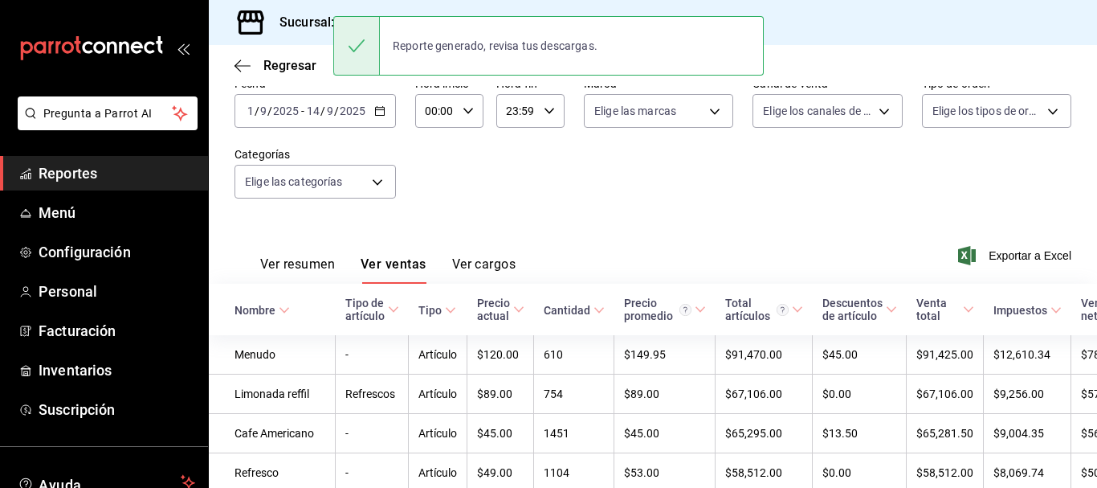
scroll to position [80, 0]
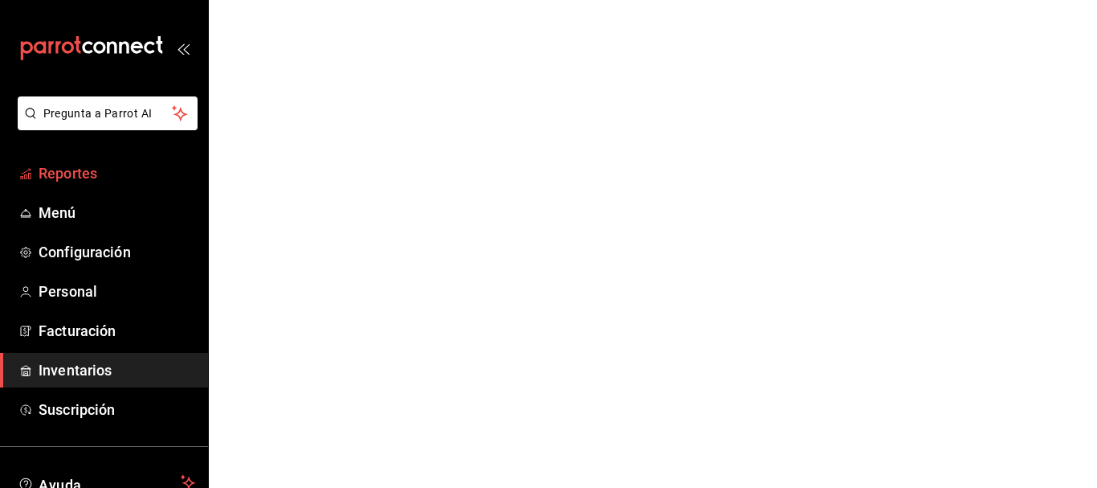
click at [88, 169] on span "Reportes" at bounding box center [117, 173] width 157 height 22
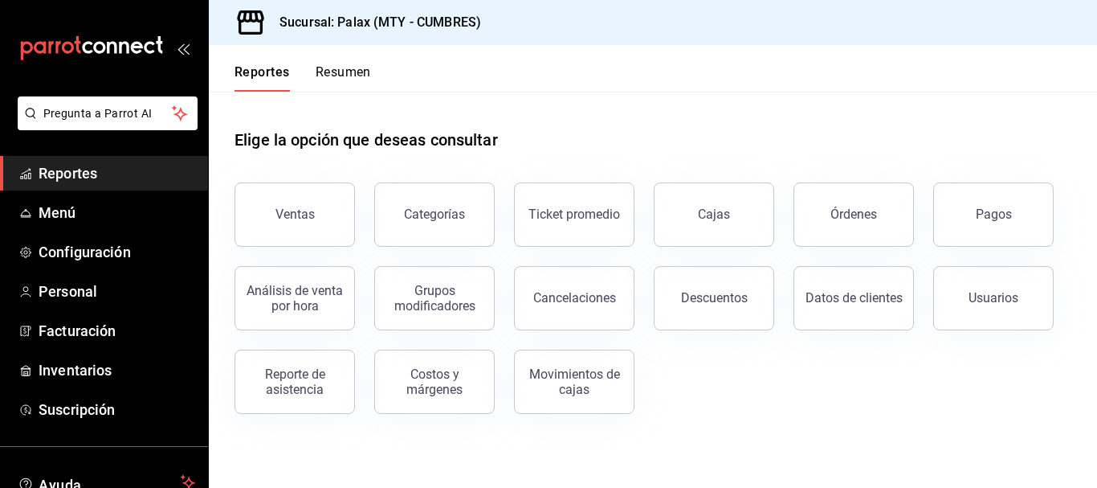
click at [321, 219] on button "Ventas" at bounding box center [295, 214] width 120 height 64
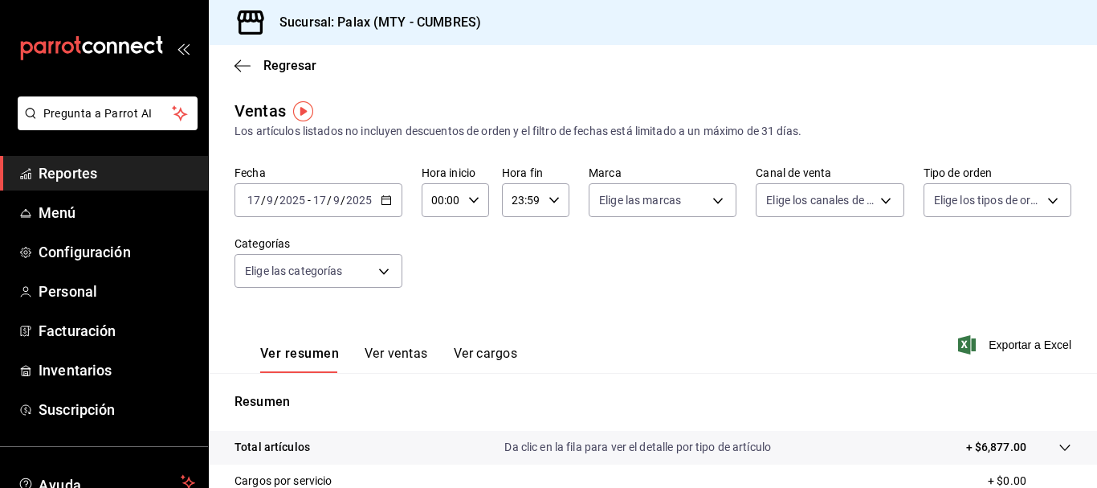
click at [390, 204] on \(Stroke\) "button" at bounding box center [387, 200] width 10 height 9
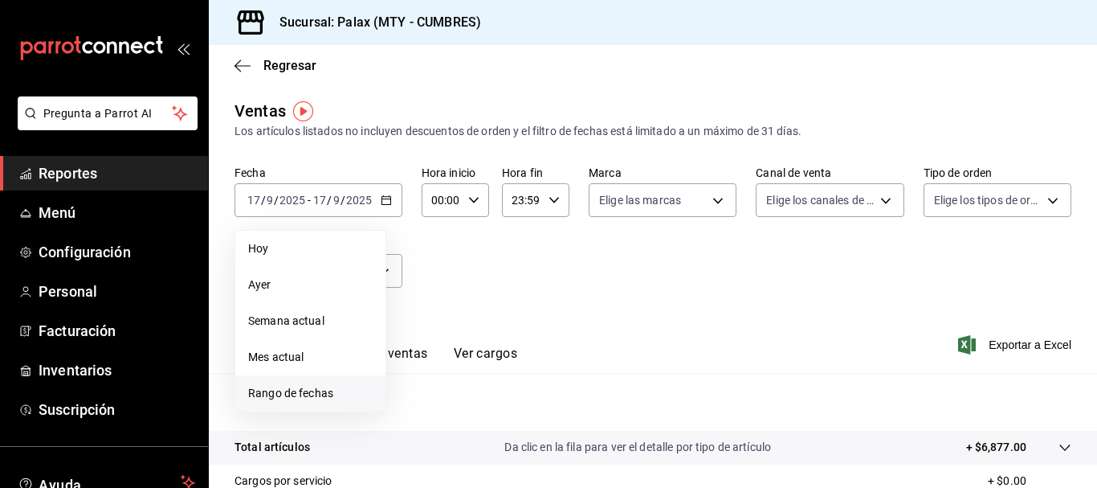
click at [341, 390] on span "Rango de fechas" at bounding box center [310, 393] width 124 height 17
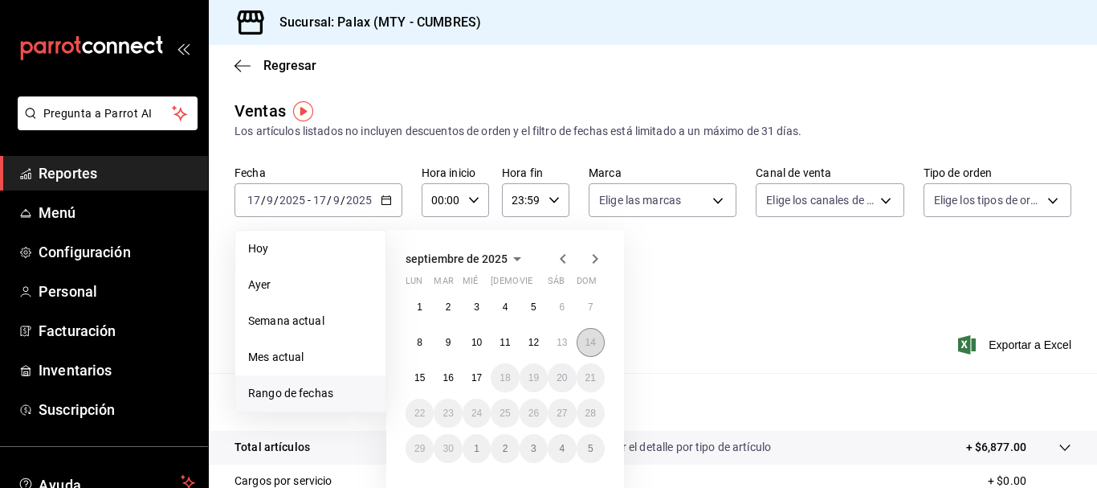
click at [586, 341] on abbr "14" at bounding box center [591, 342] width 10 height 11
click at [451, 378] on abbr "16" at bounding box center [448, 377] width 10 height 11
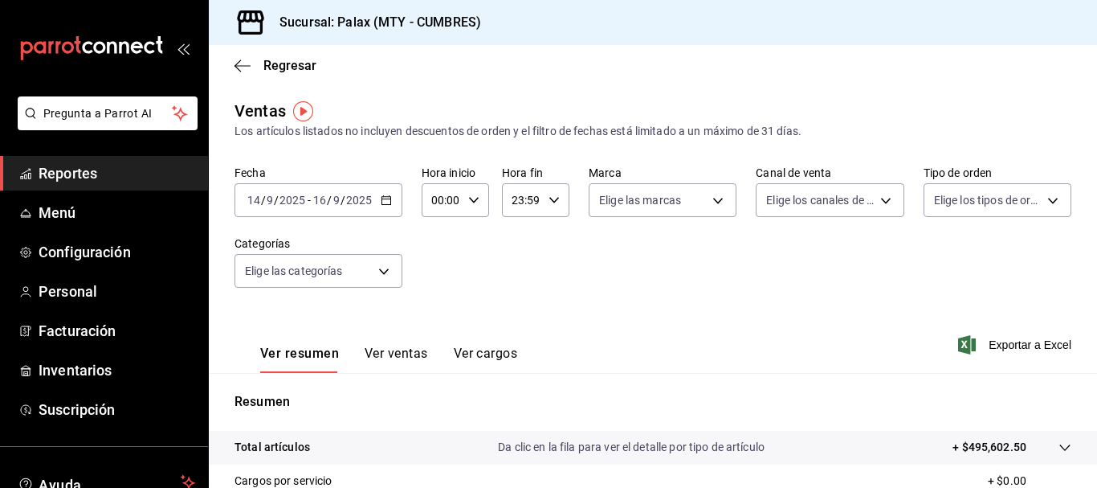
click at [382, 208] on div "[DATE] [DATE] - [DATE] [DATE]" at bounding box center [319, 200] width 168 height 34
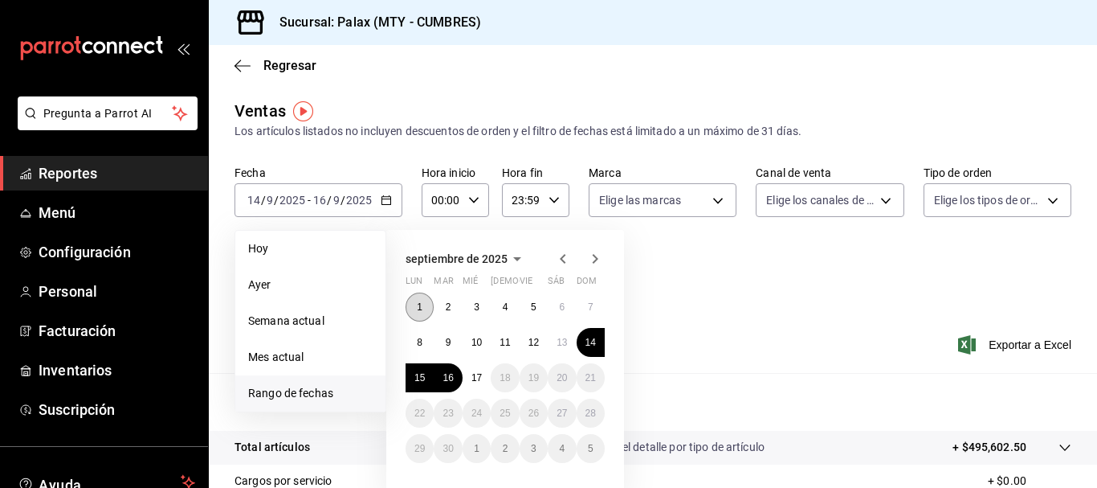
click at [422, 299] on button "1" at bounding box center [420, 306] width 28 height 29
click at [598, 341] on button "14" at bounding box center [591, 342] width 28 height 29
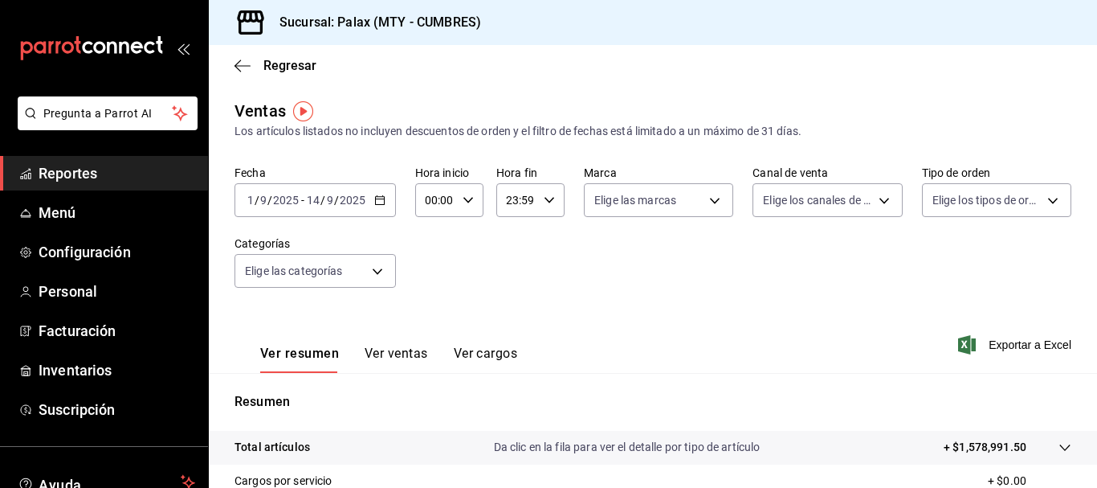
click at [382, 201] on icon "button" at bounding box center [379, 199] width 11 height 11
click at [1024, 342] on span "Exportar a Excel" at bounding box center [1016, 344] width 110 height 19
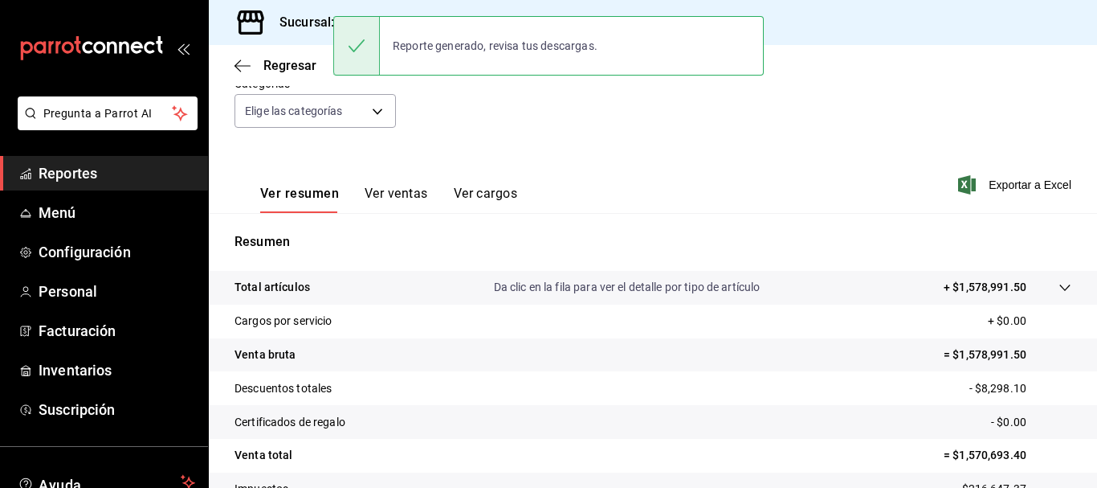
scroll to position [161, 0]
